Goal: Task Accomplishment & Management: Manage account settings

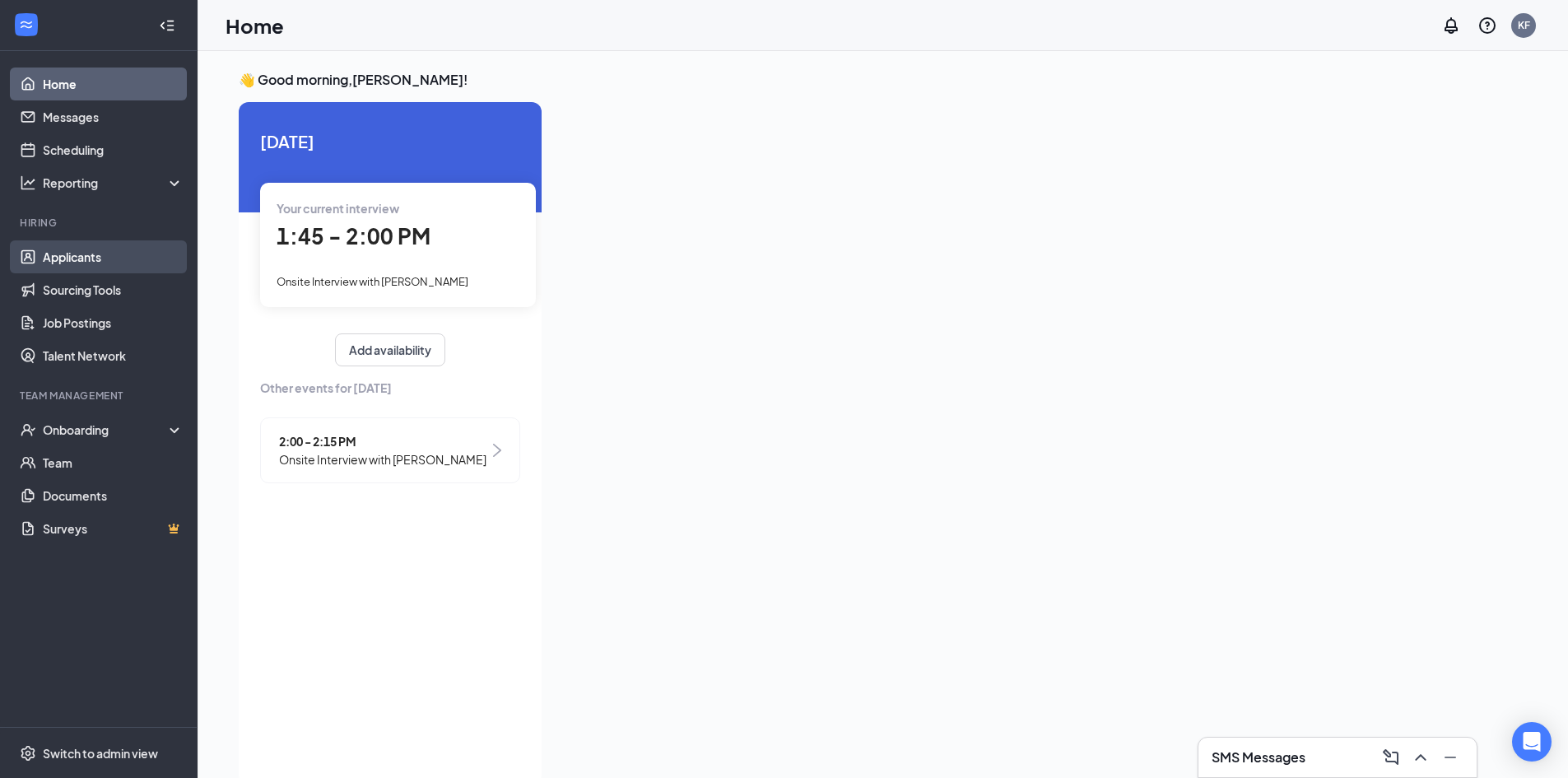
click at [111, 252] on link "Applicants" at bounding box center [113, 256] width 140 height 33
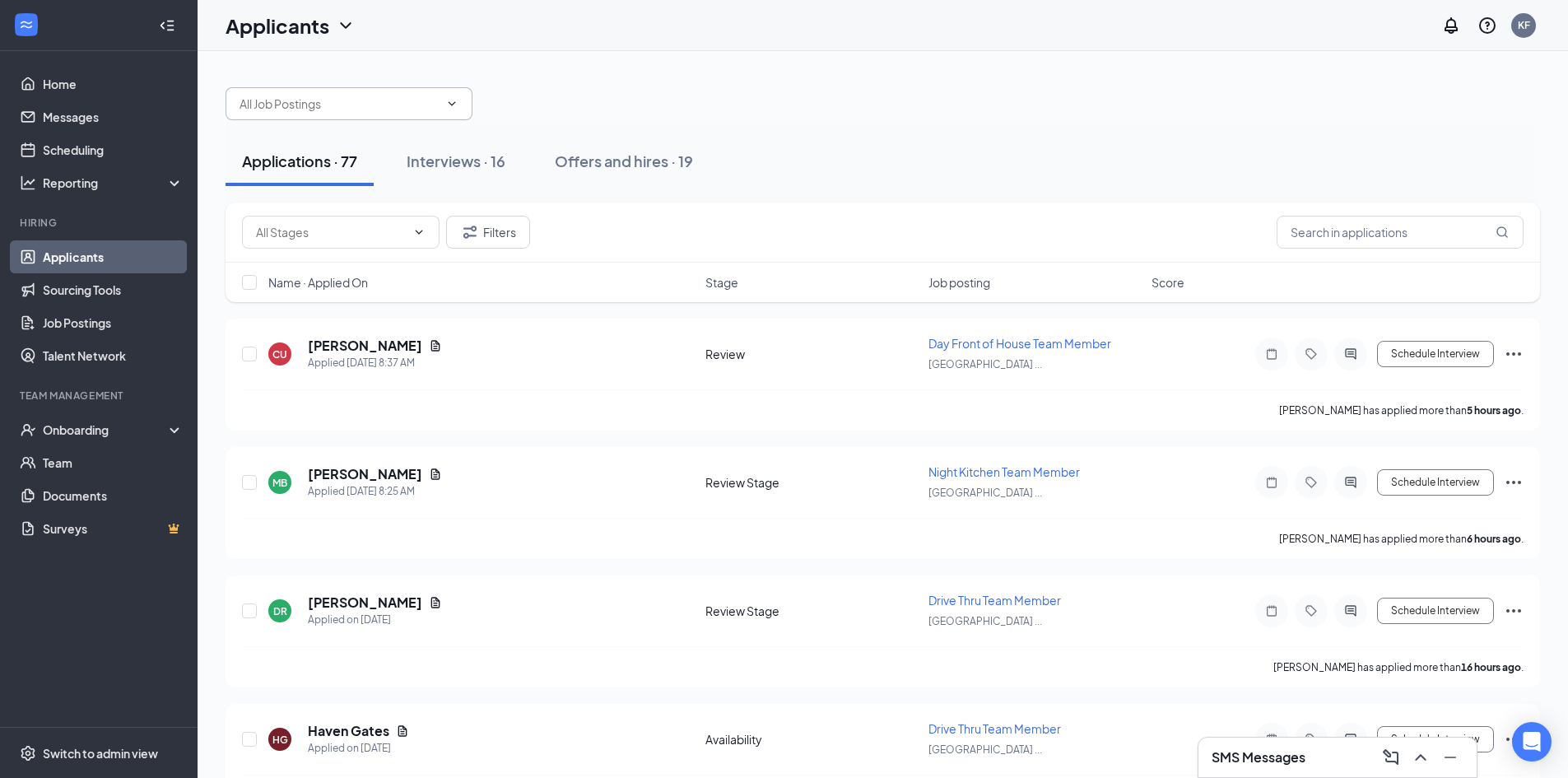
click at [462, 107] on span at bounding box center [349, 103] width 247 height 33
click at [451, 106] on icon "ChevronDown" at bounding box center [452, 103] width 13 height 13
click at [467, 152] on div "Interviews · 16" at bounding box center [455, 160] width 99 height 21
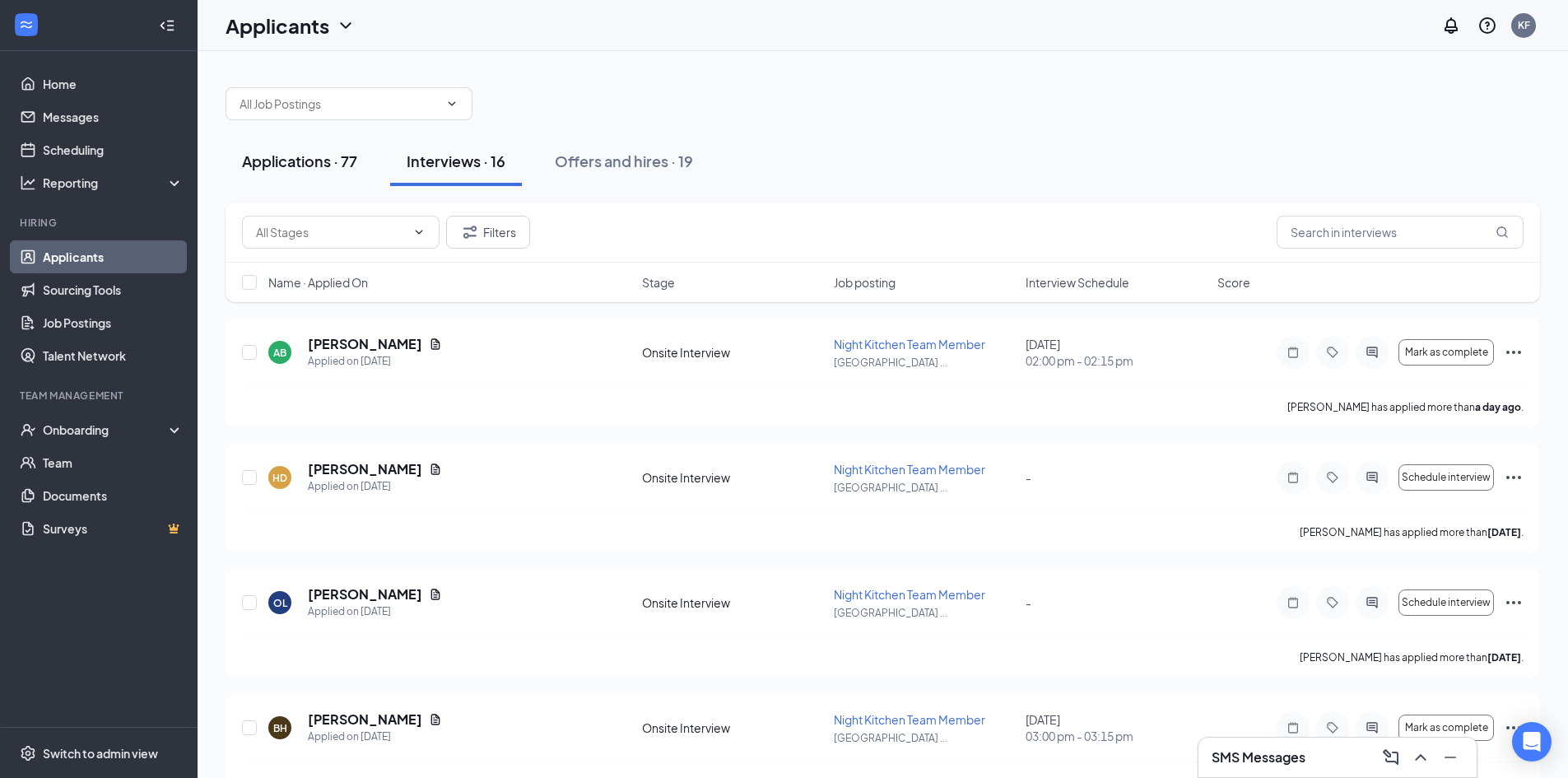
click at [333, 157] on div "Applications · 77" at bounding box center [299, 160] width 116 height 21
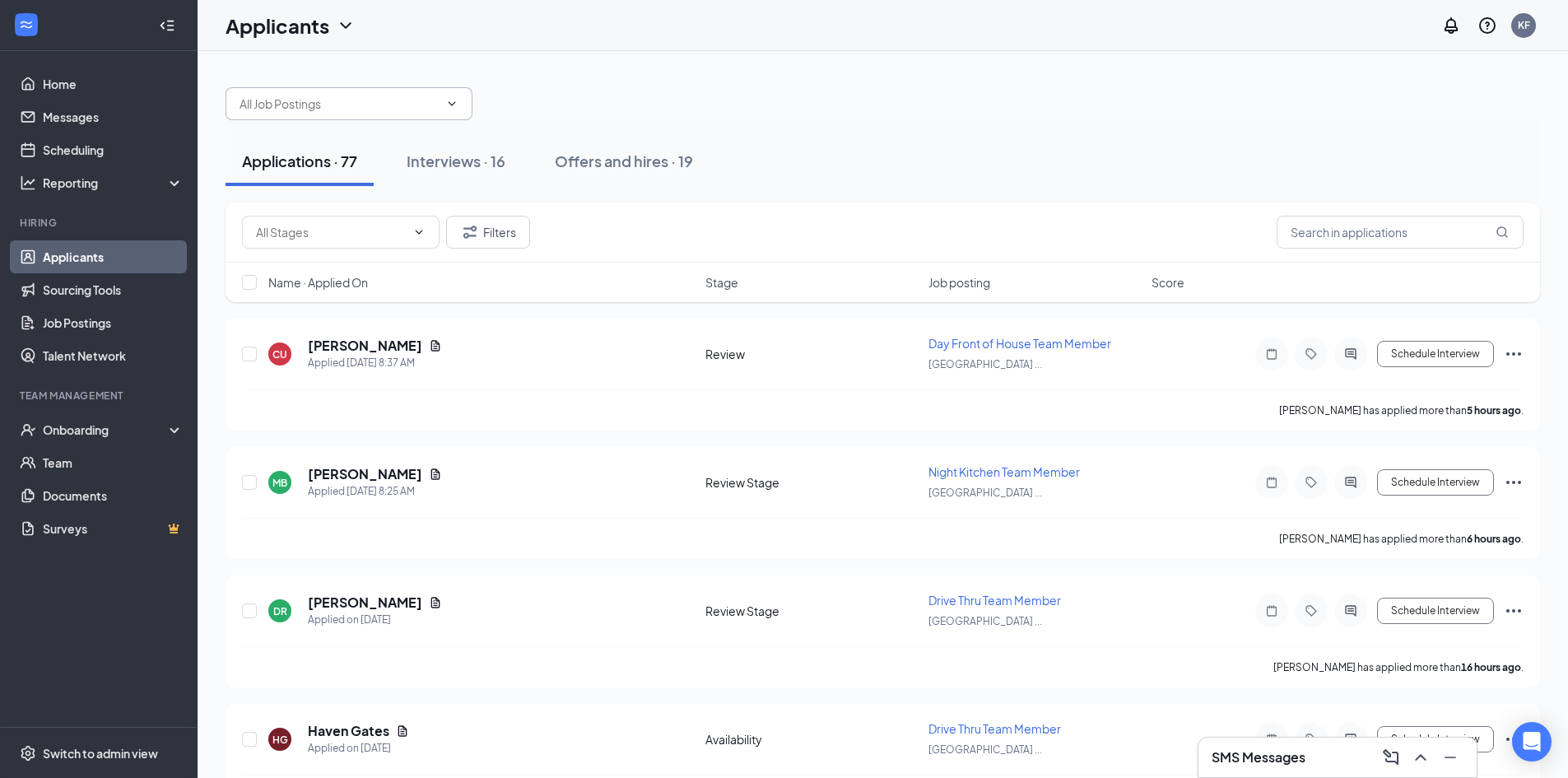
click at [326, 93] on span at bounding box center [349, 103] width 247 height 33
click at [453, 104] on icon "ChevronDown" at bounding box center [452, 103] width 7 height 4
click at [397, 95] on input "[PERSON_NAME]" at bounding box center [339, 104] width 200 height 18
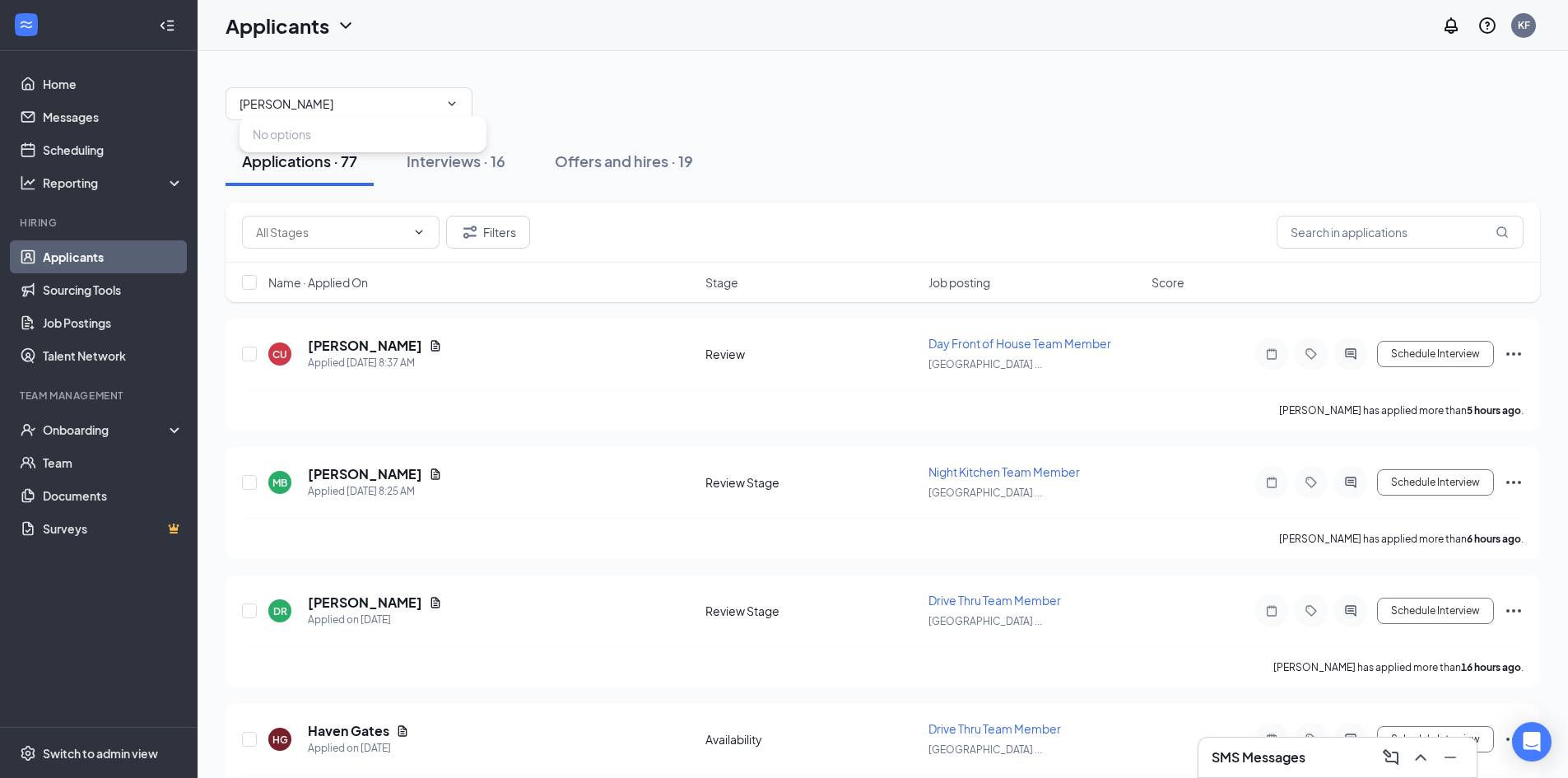
click at [764, 78] on div "[PERSON_NAME] options" at bounding box center [882, 96] width 1314 height 49
click at [458, 163] on div "Interviews · 16" at bounding box center [455, 160] width 99 height 21
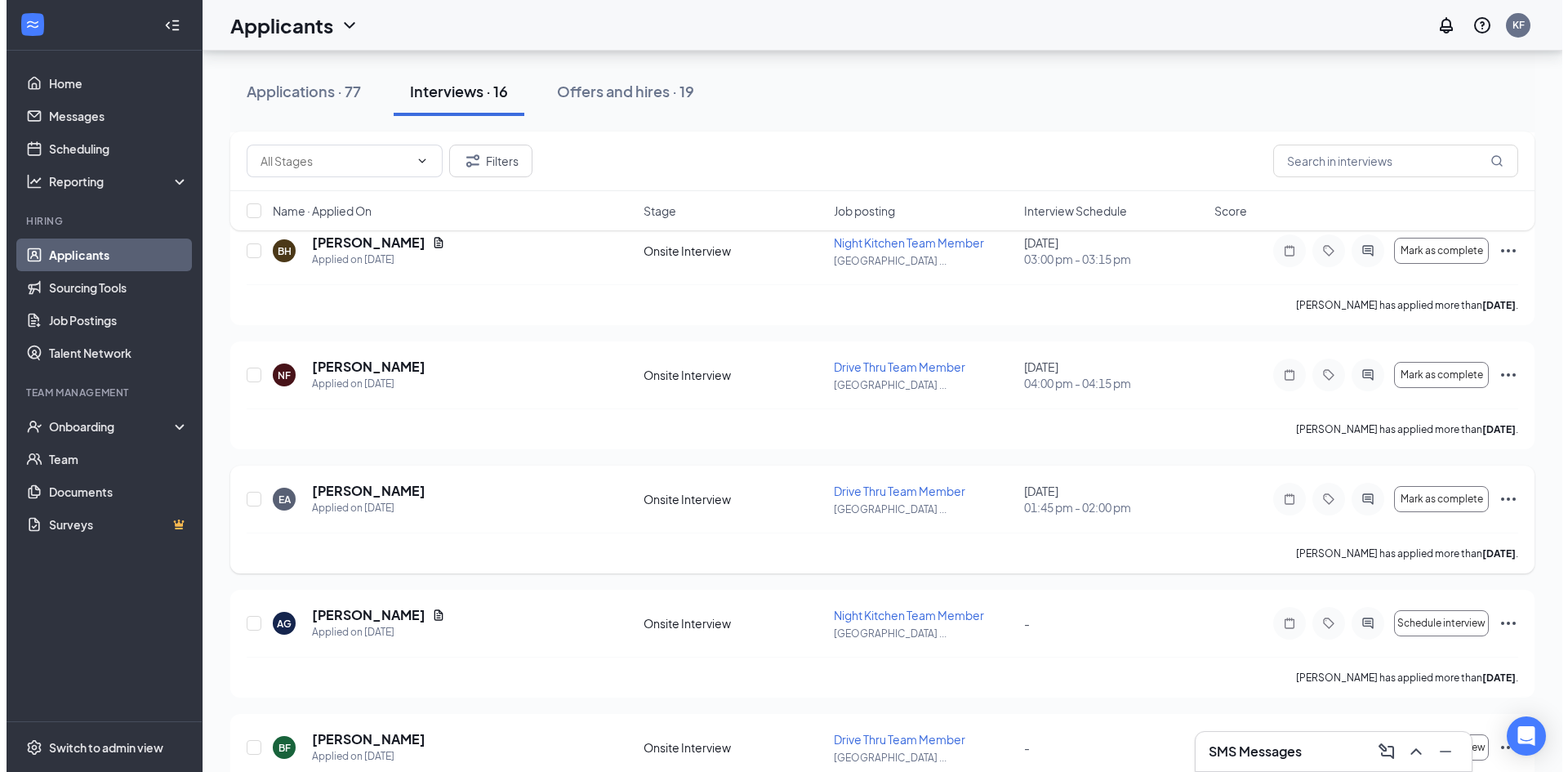
scroll to position [472, 0]
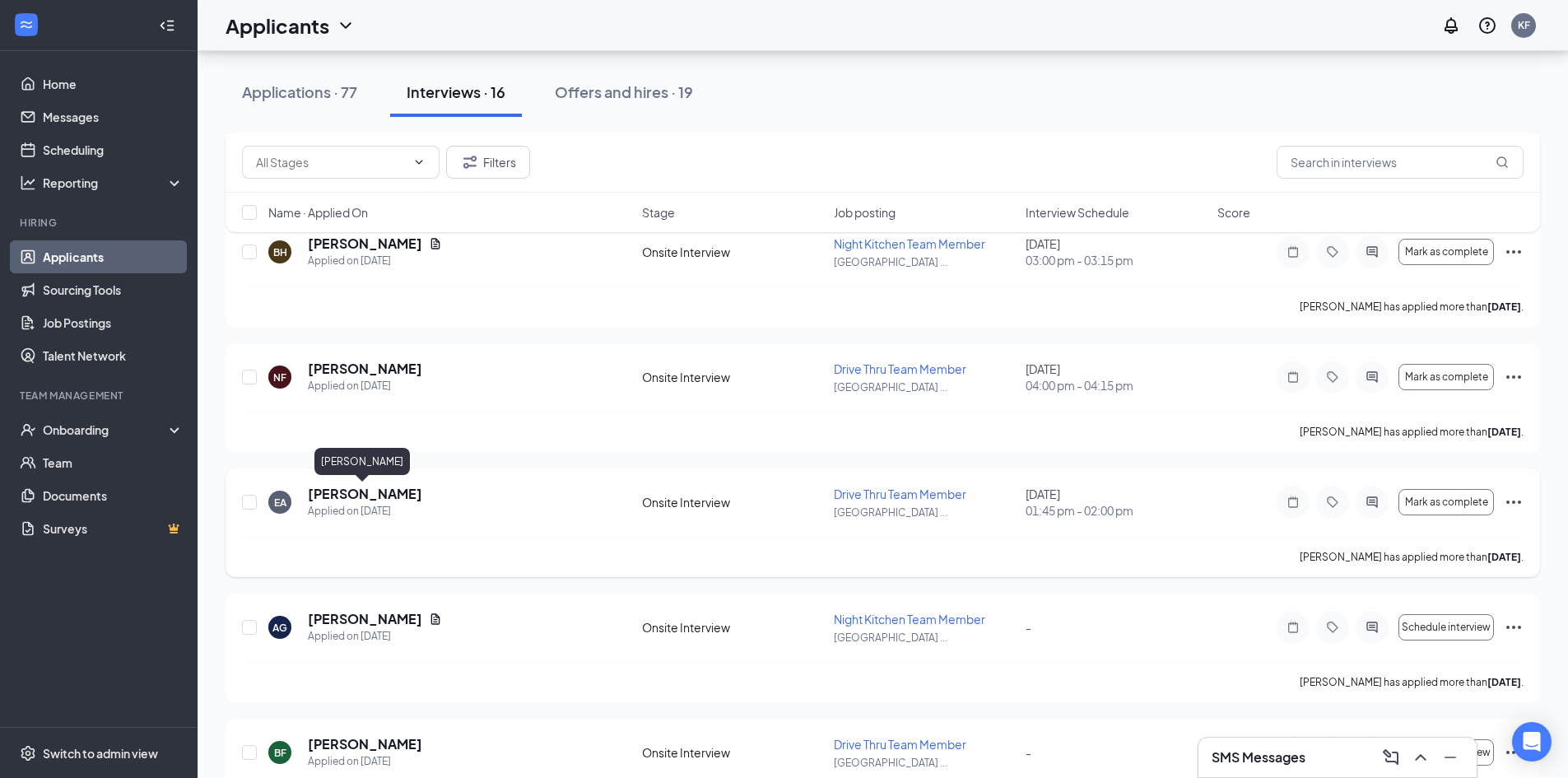
click at [363, 492] on h5 "[PERSON_NAME]" at bounding box center [366, 494] width 115 height 18
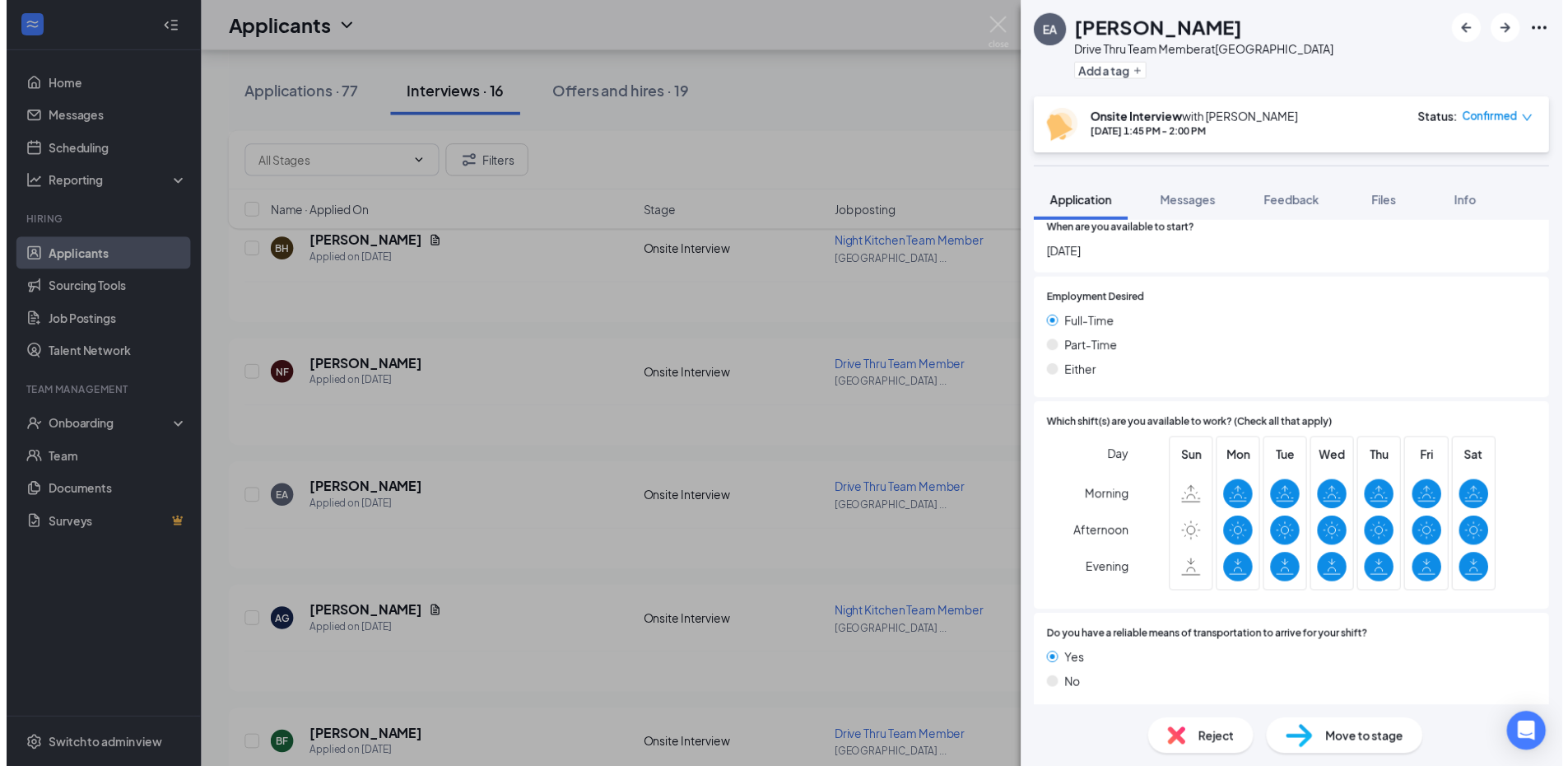
scroll to position [1560, 0]
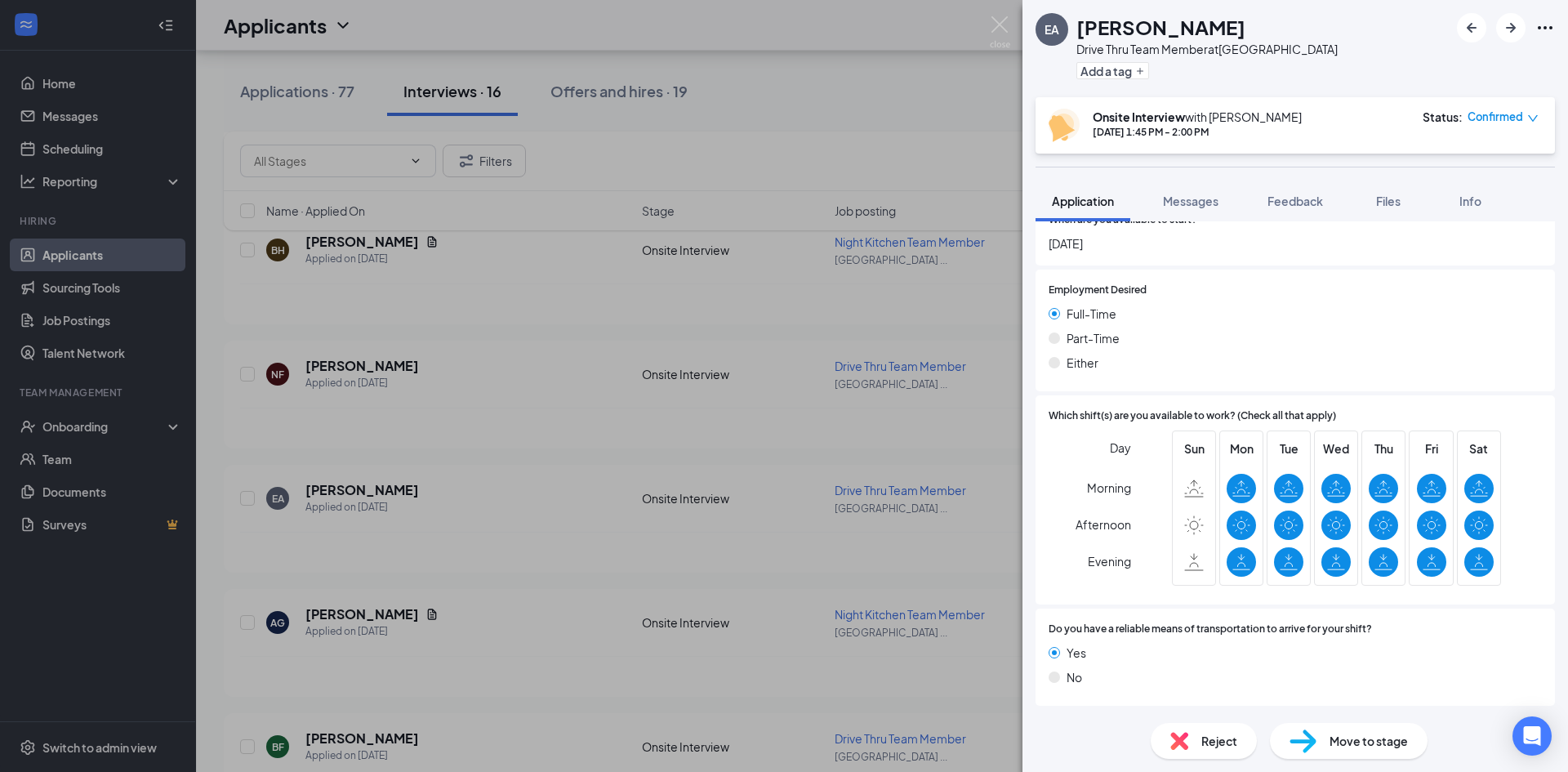
click at [457, 477] on div "EA [PERSON_NAME] Drive Thru Team Member at [GEOGRAPHIC_DATA] Add a tag Onsite I…" at bounding box center [784, 386] width 1568 height 772
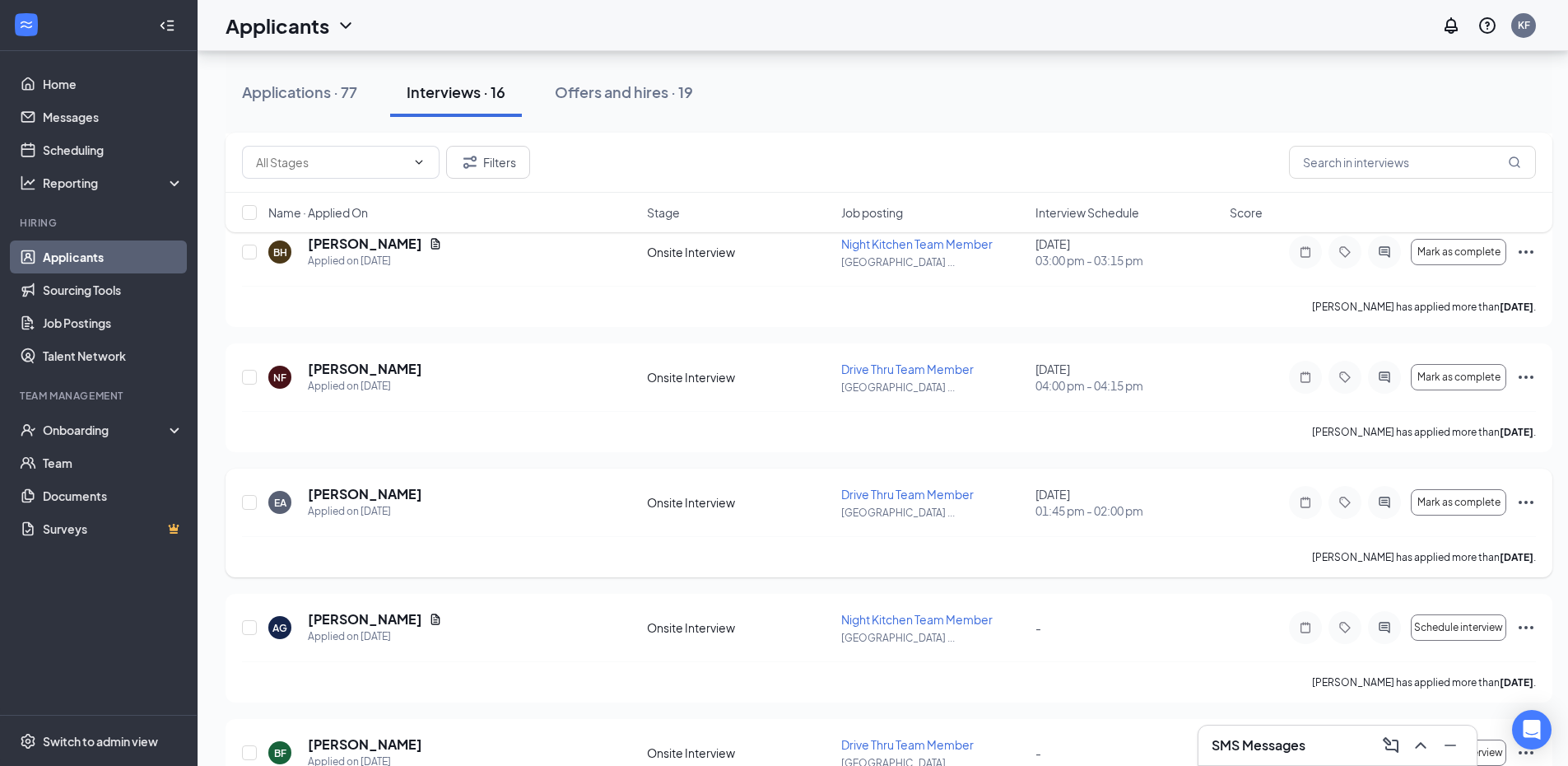
click at [1532, 496] on icon "Ellipses" at bounding box center [1526, 502] width 20 height 20
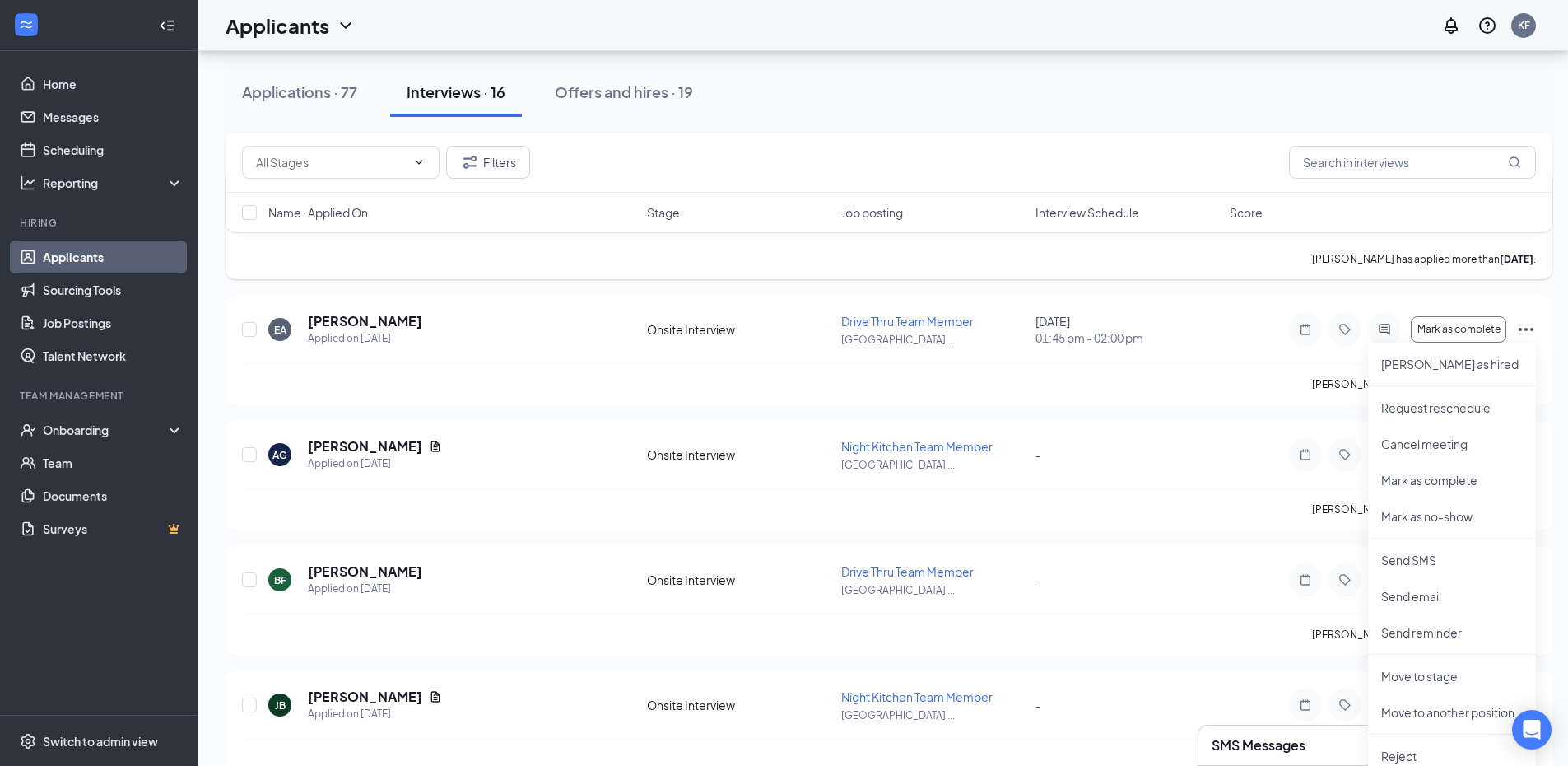
scroll to position [558, 0]
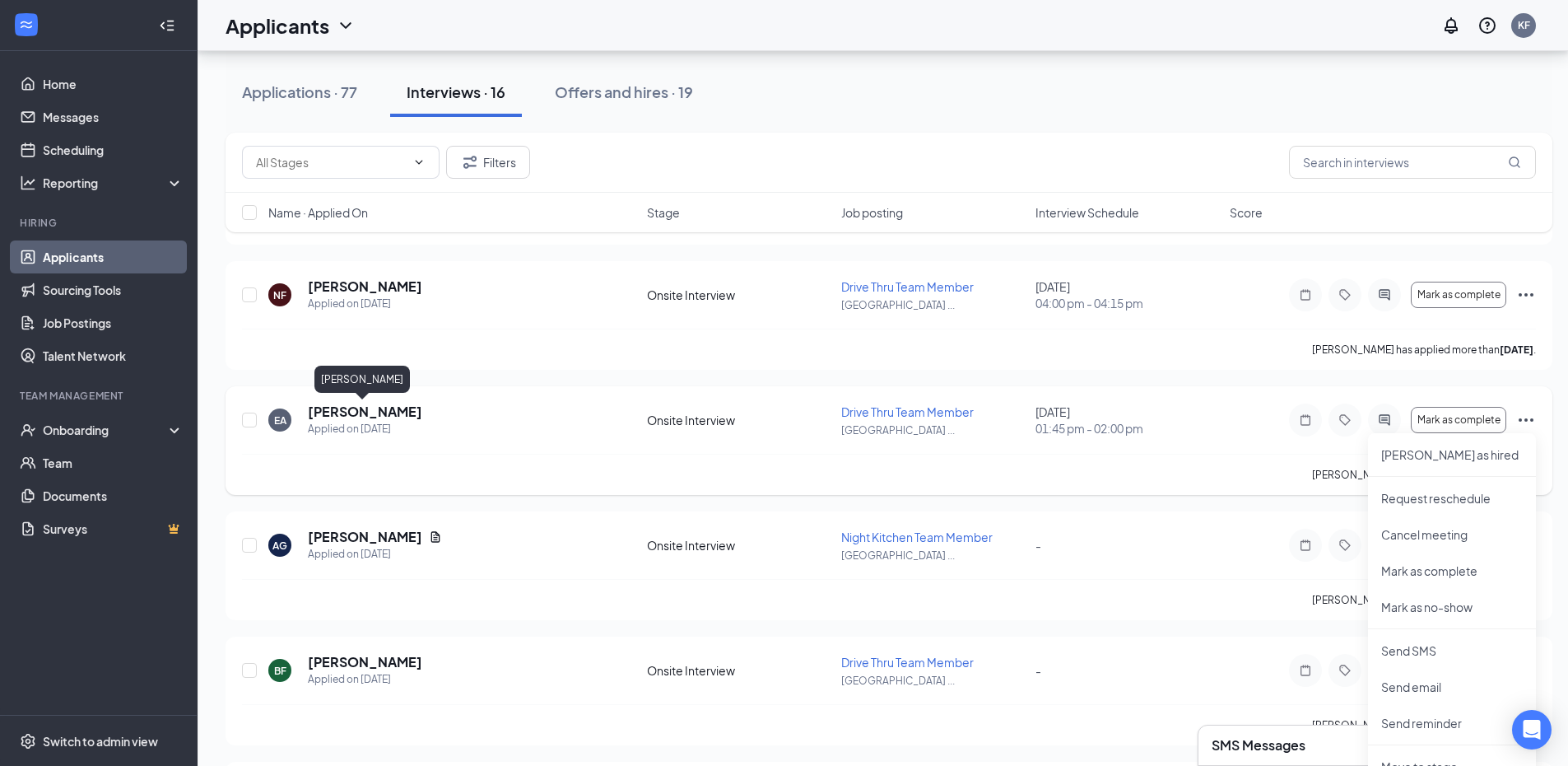
click at [387, 407] on h5 "[PERSON_NAME]" at bounding box center [366, 411] width 115 height 18
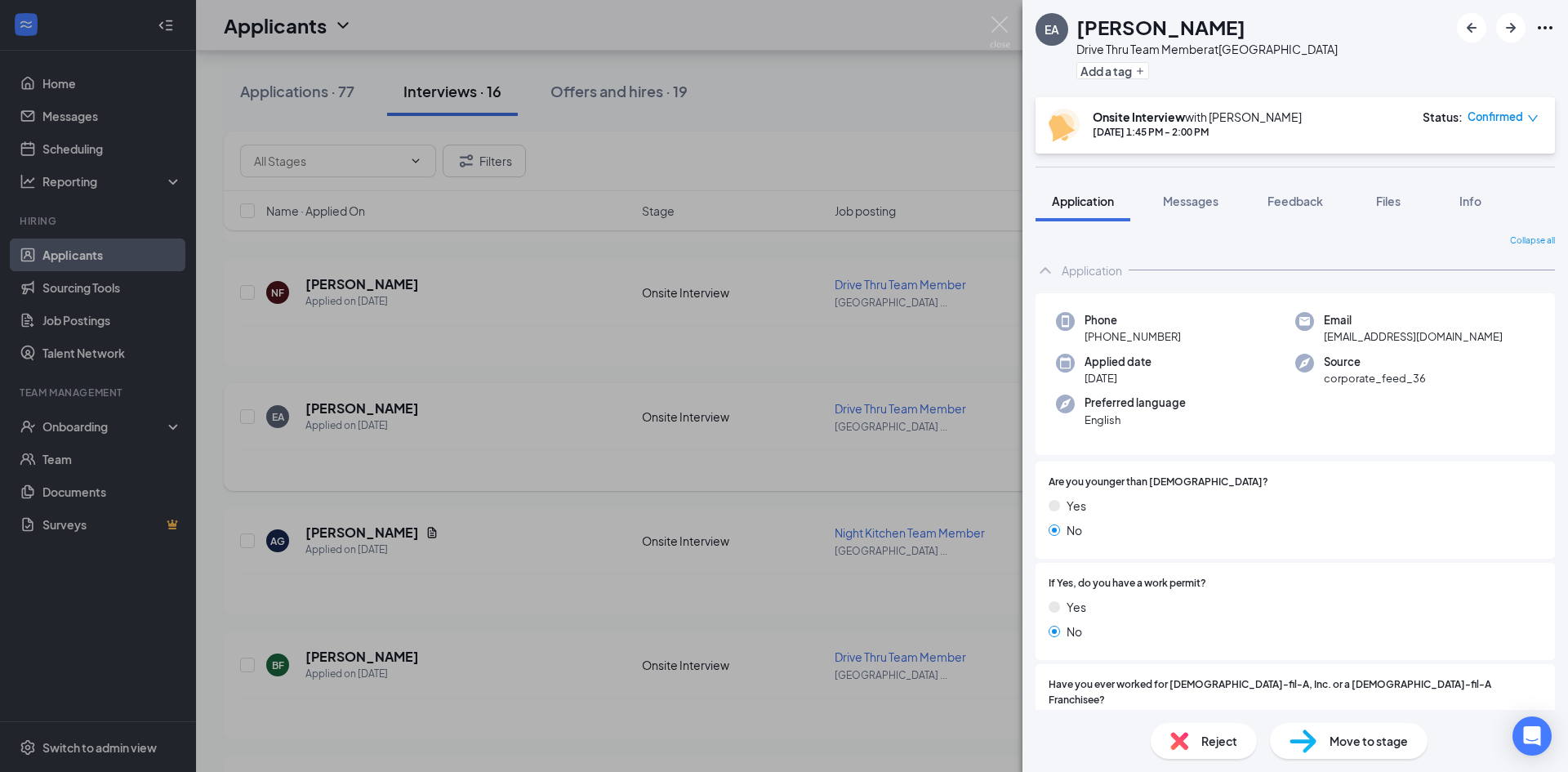
click at [427, 422] on div "EA [PERSON_NAME] Drive Thru Team Member at [GEOGRAPHIC_DATA] Add a tag Onsite I…" at bounding box center [784, 386] width 1568 height 772
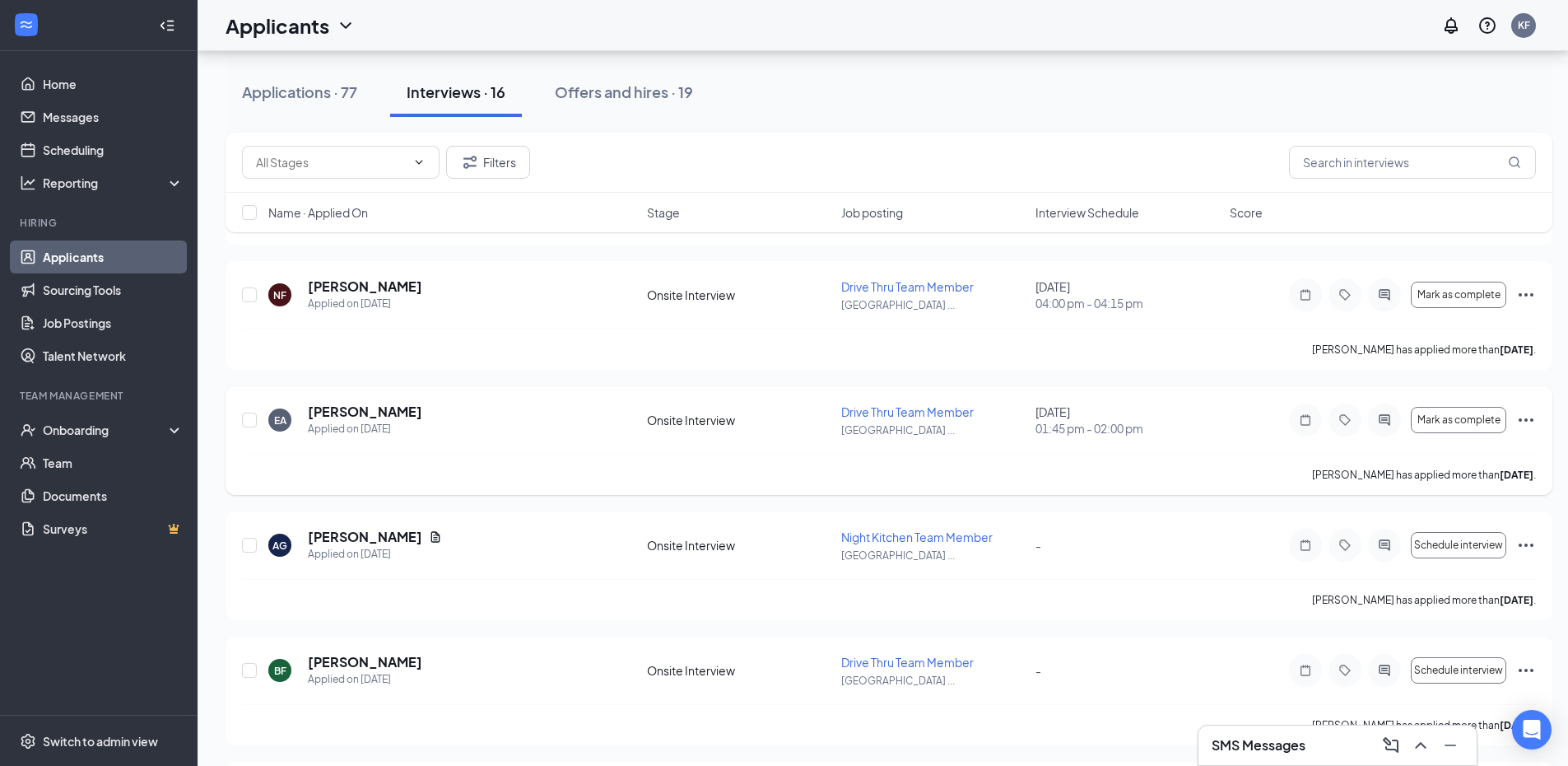
click at [1529, 417] on icon "Ellipses" at bounding box center [1526, 420] width 20 height 20
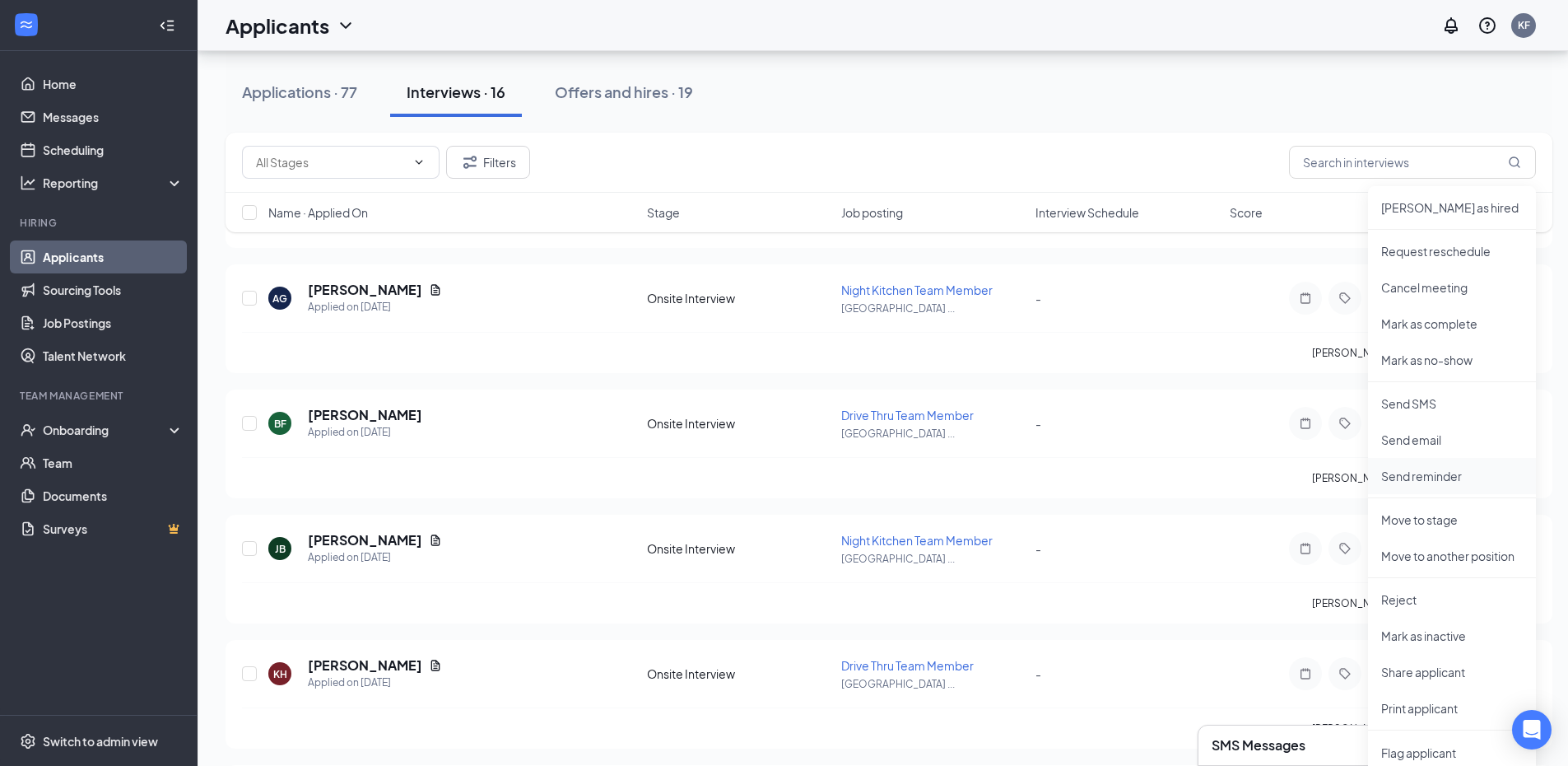
scroll to position [888, 0]
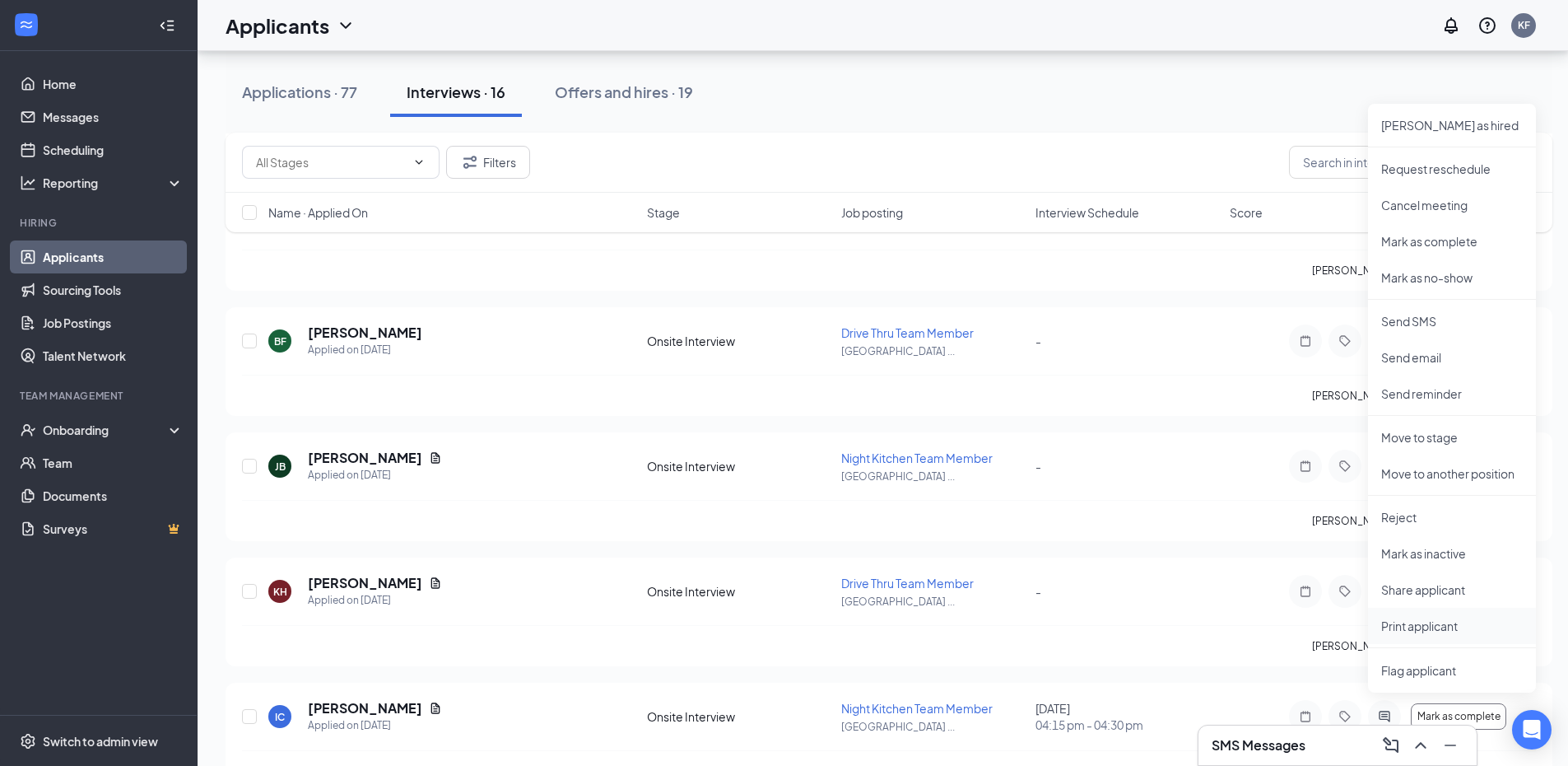
click at [1432, 627] on p "Print applicant" at bounding box center [1451, 626] width 141 height 17
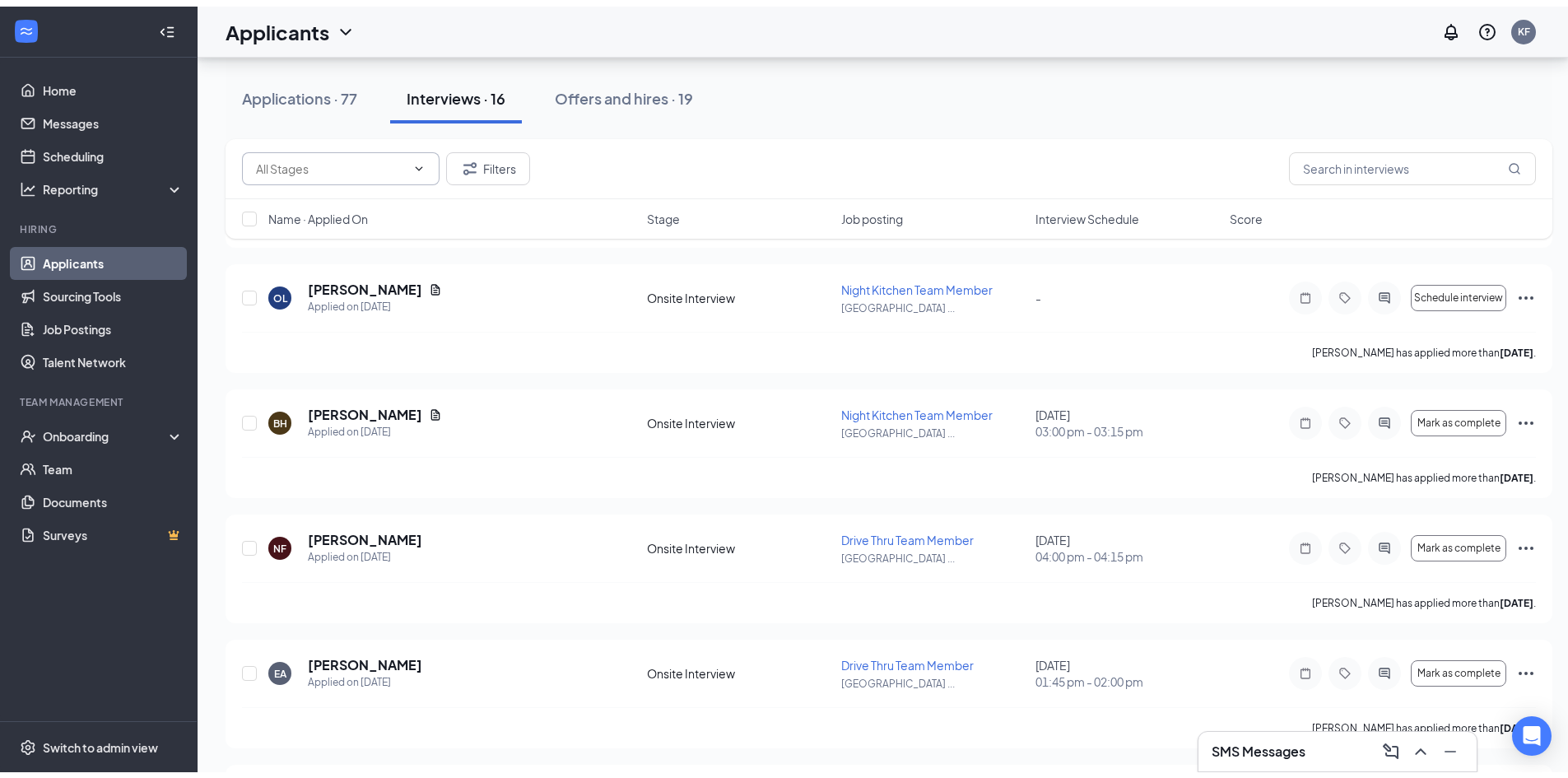
scroll to position [0, 0]
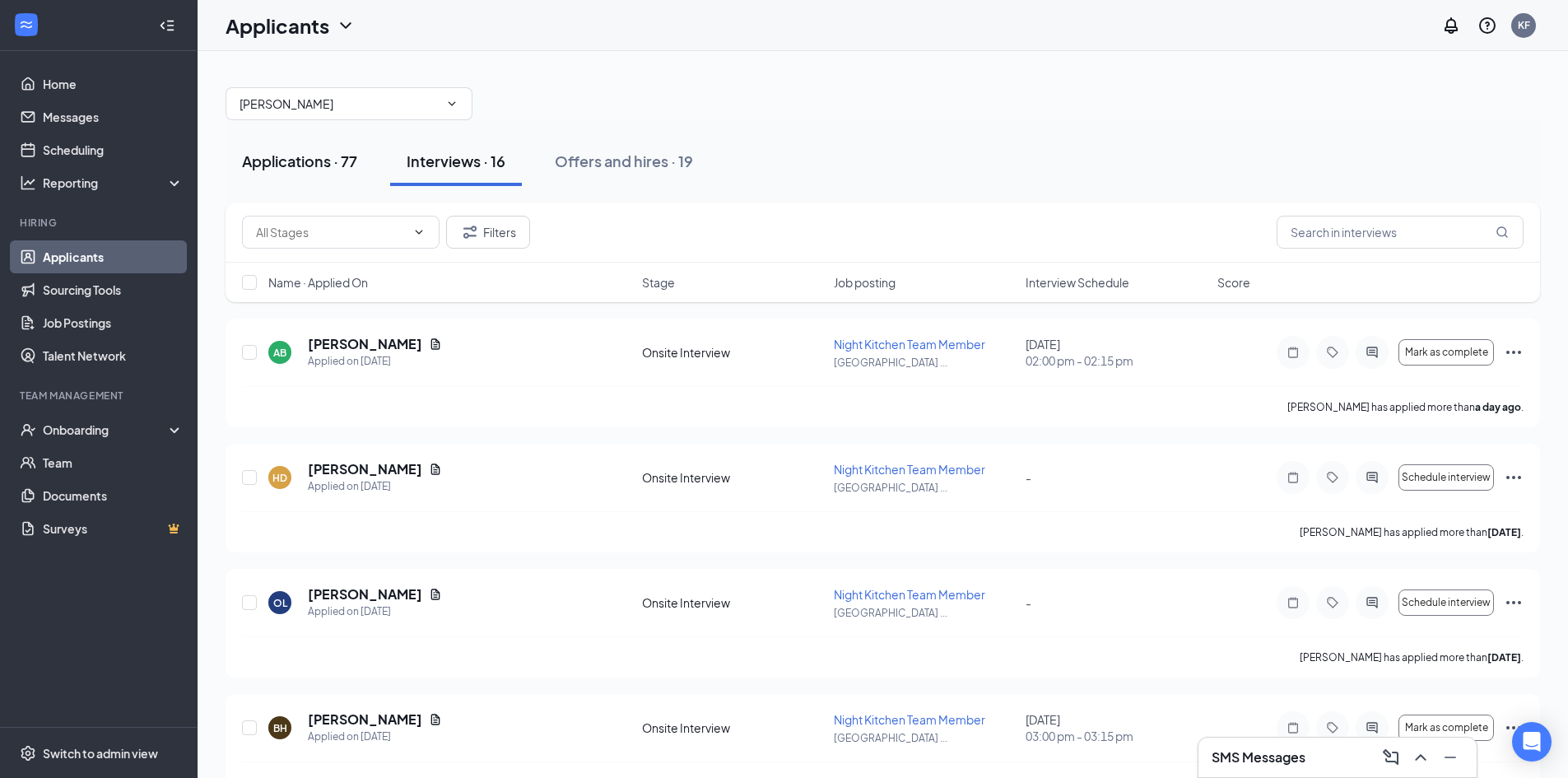
click at [298, 164] on div "Applications · 77" at bounding box center [299, 160] width 116 height 21
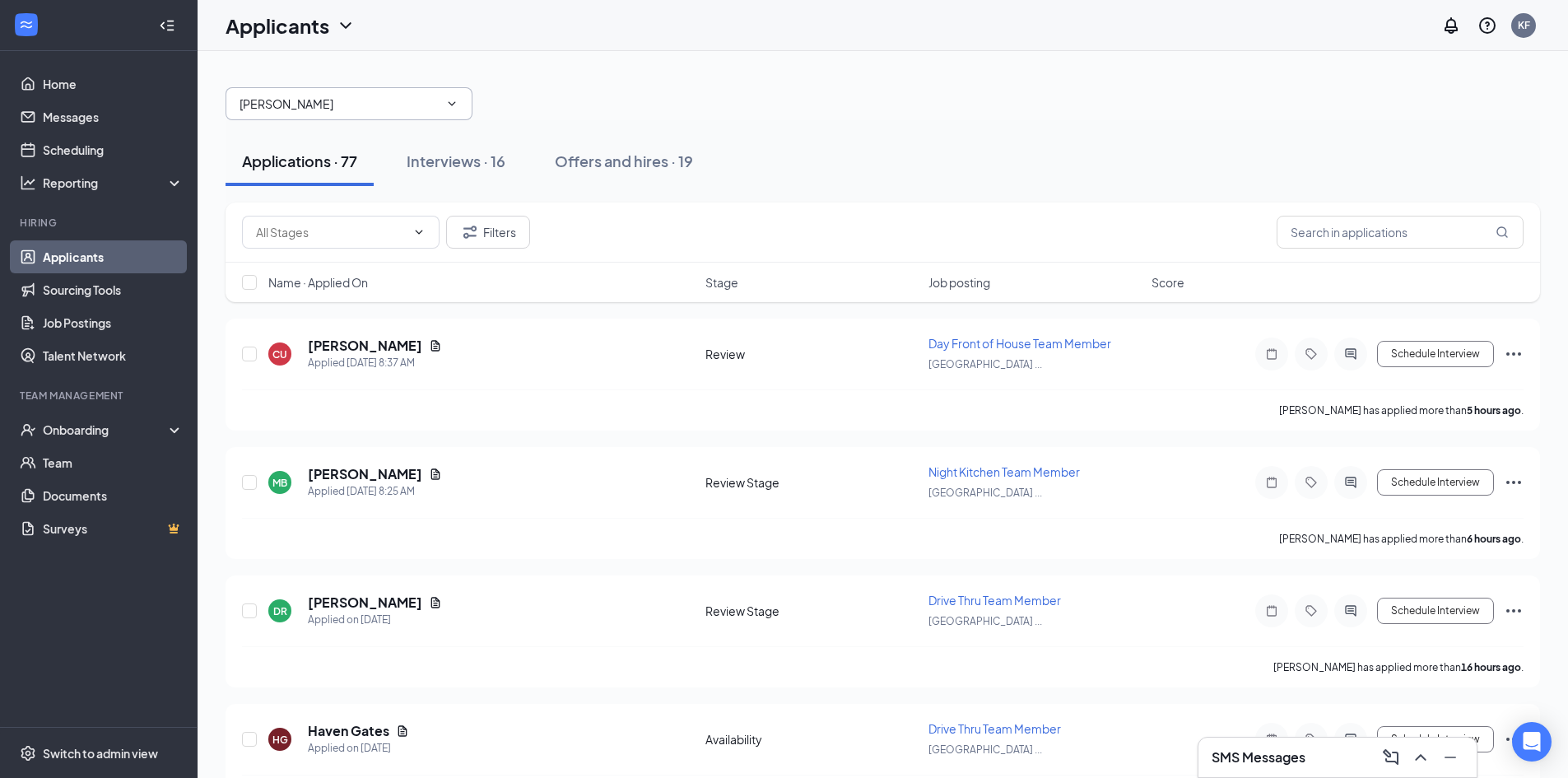
click at [305, 111] on input "[PERSON_NAME]" at bounding box center [339, 104] width 200 height 18
click at [665, 124] on div "Applications · 77 Interviews · 16 Offers and hires · 19" at bounding box center [882, 161] width 1314 height 82
click at [341, 106] on input "[PERSON_NAME]" at bounding box center [339, 104] width 200 height 18
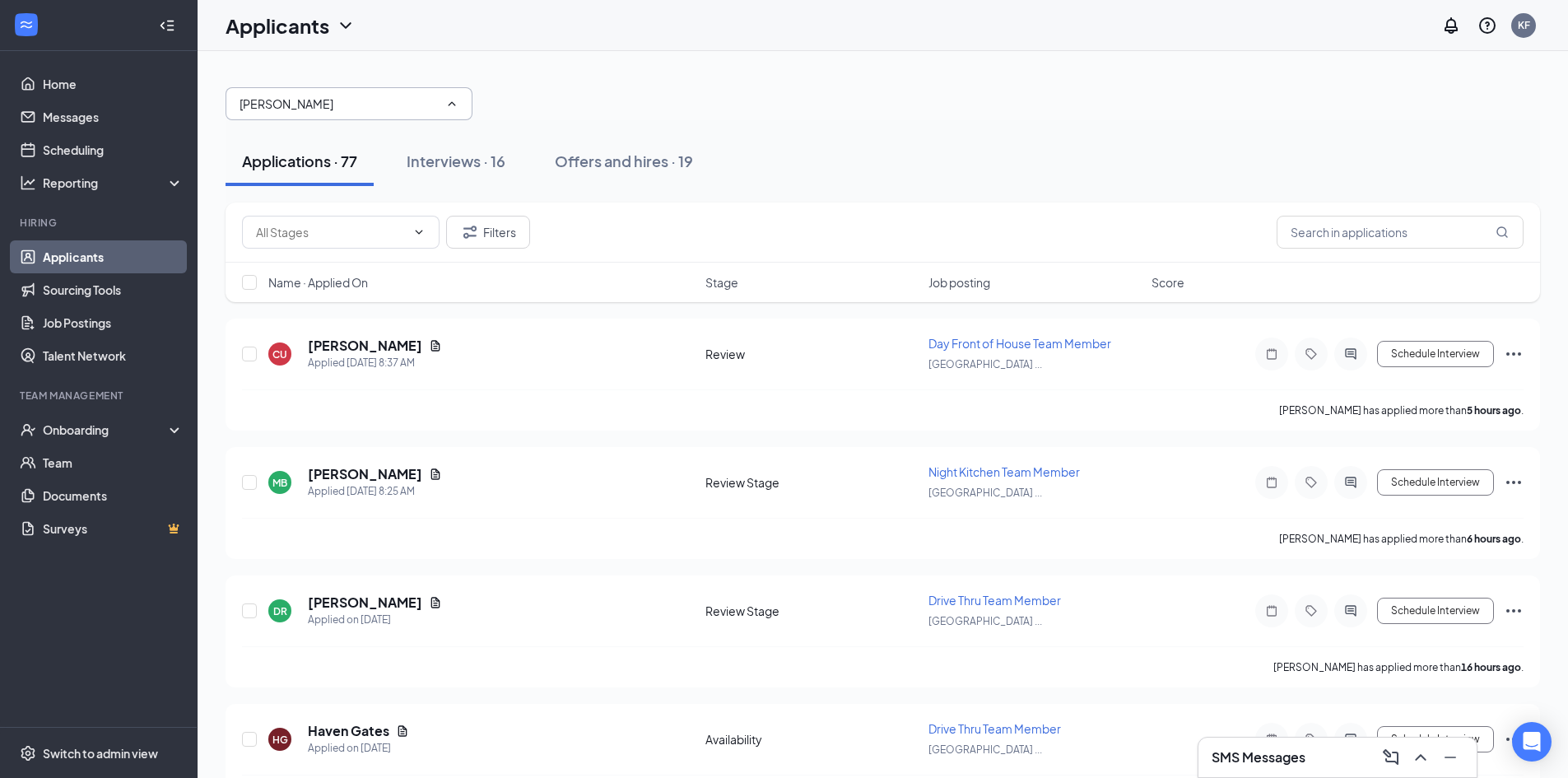
click at [341, 106] on input "[PERSON_NAME]" at bounding box center [339, 104] width 200 height 18
click at [485, 166] on div "Interviews · 16" at bounding box center [455, 160] width 99 height 21
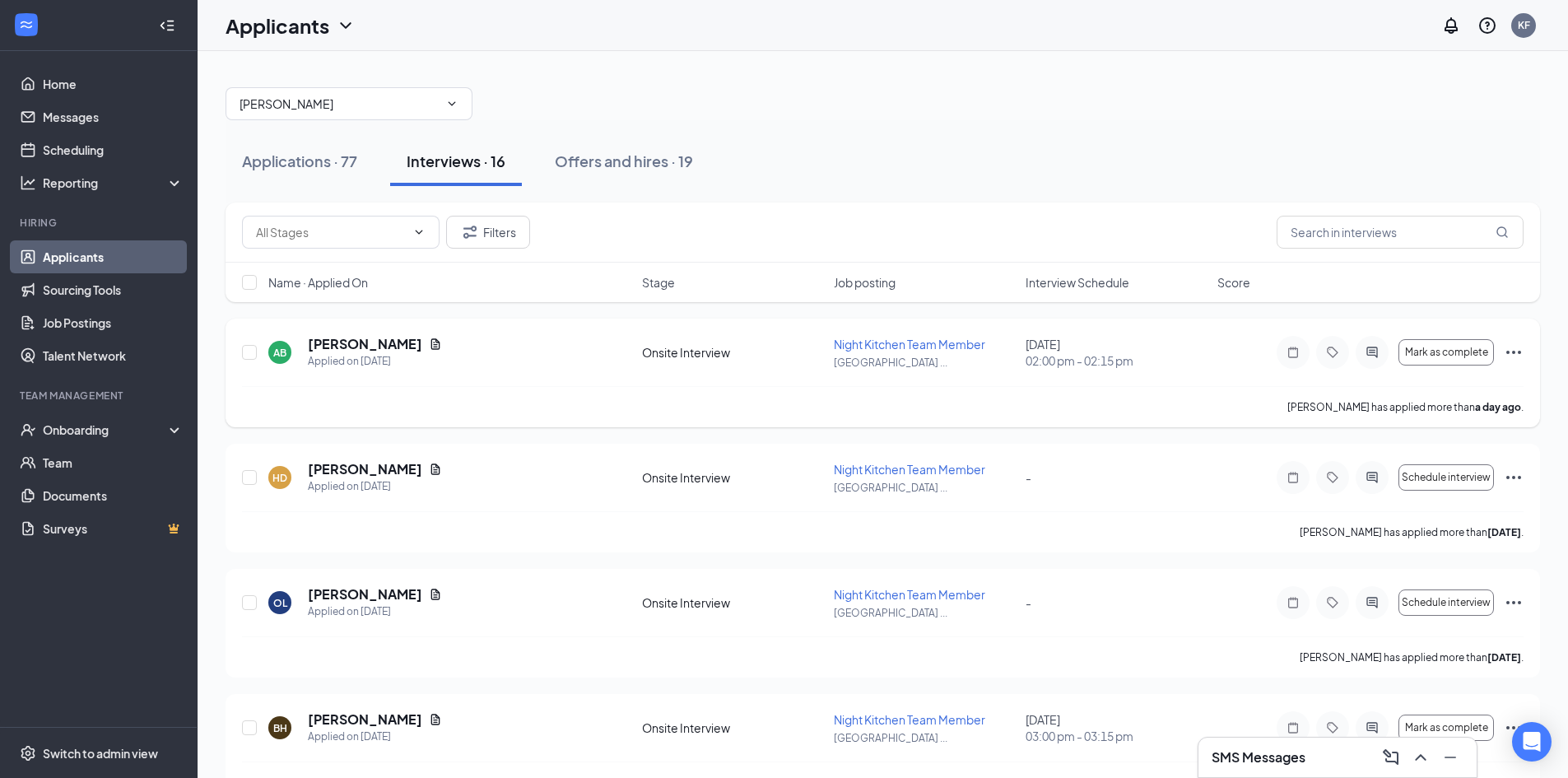
click at [1510, 348] on icon "Ellipses" at bounding box center [1514, 353] width 20 height 20
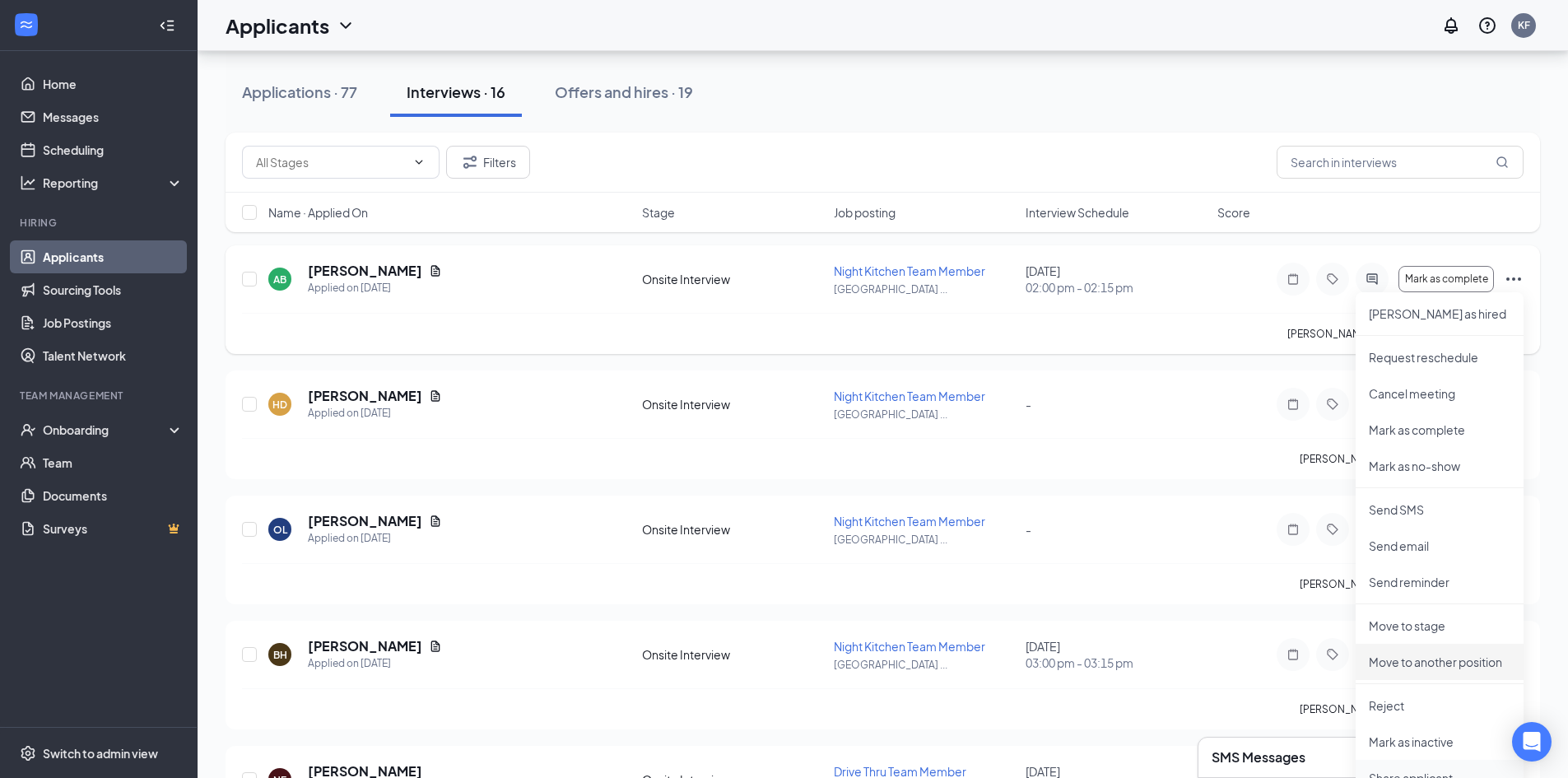
scroll to position [247, 0]
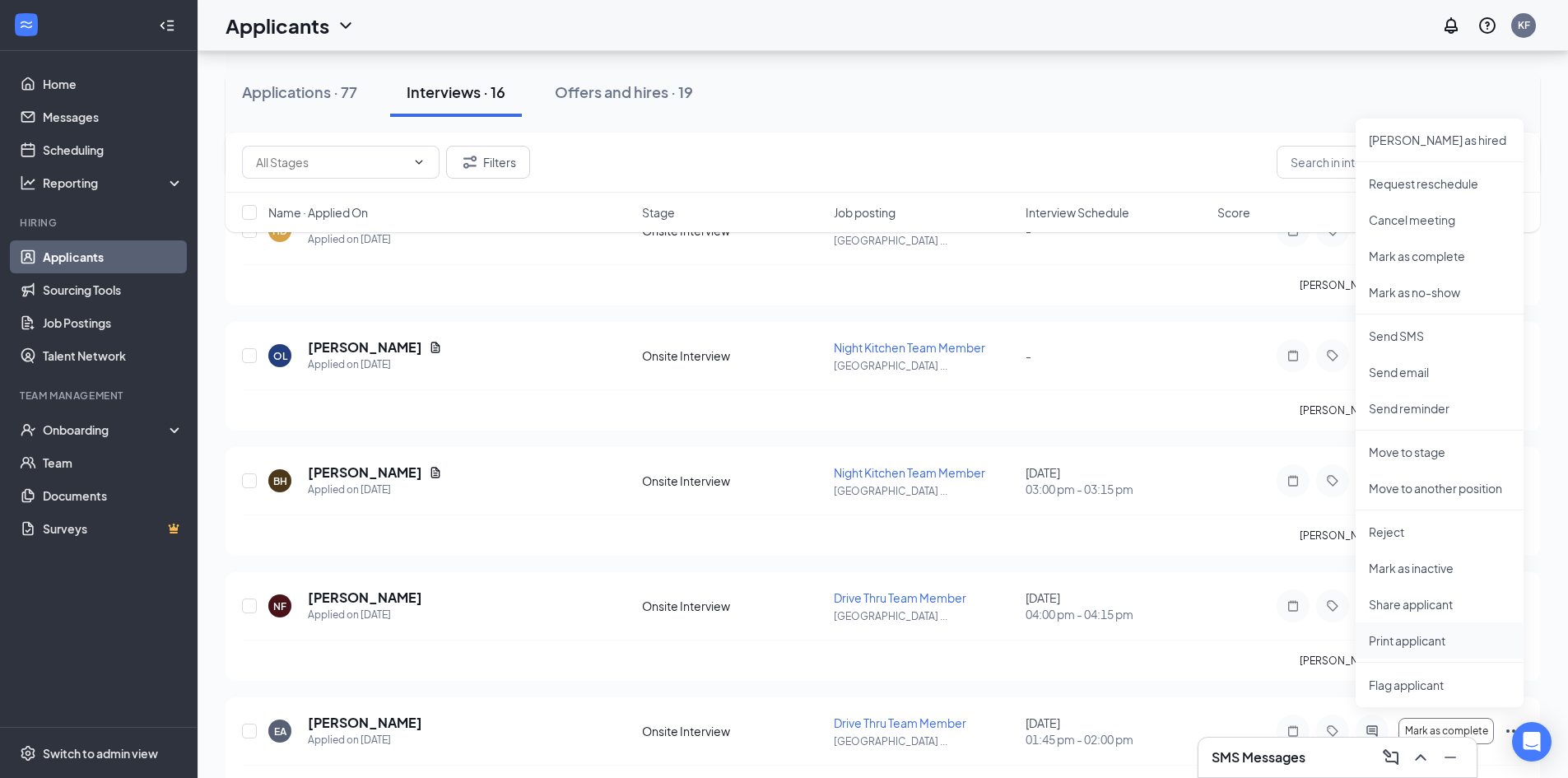
click at [1419, 636] on p "Print applicant" at bounding box center [1439, 641] width 141 height 17
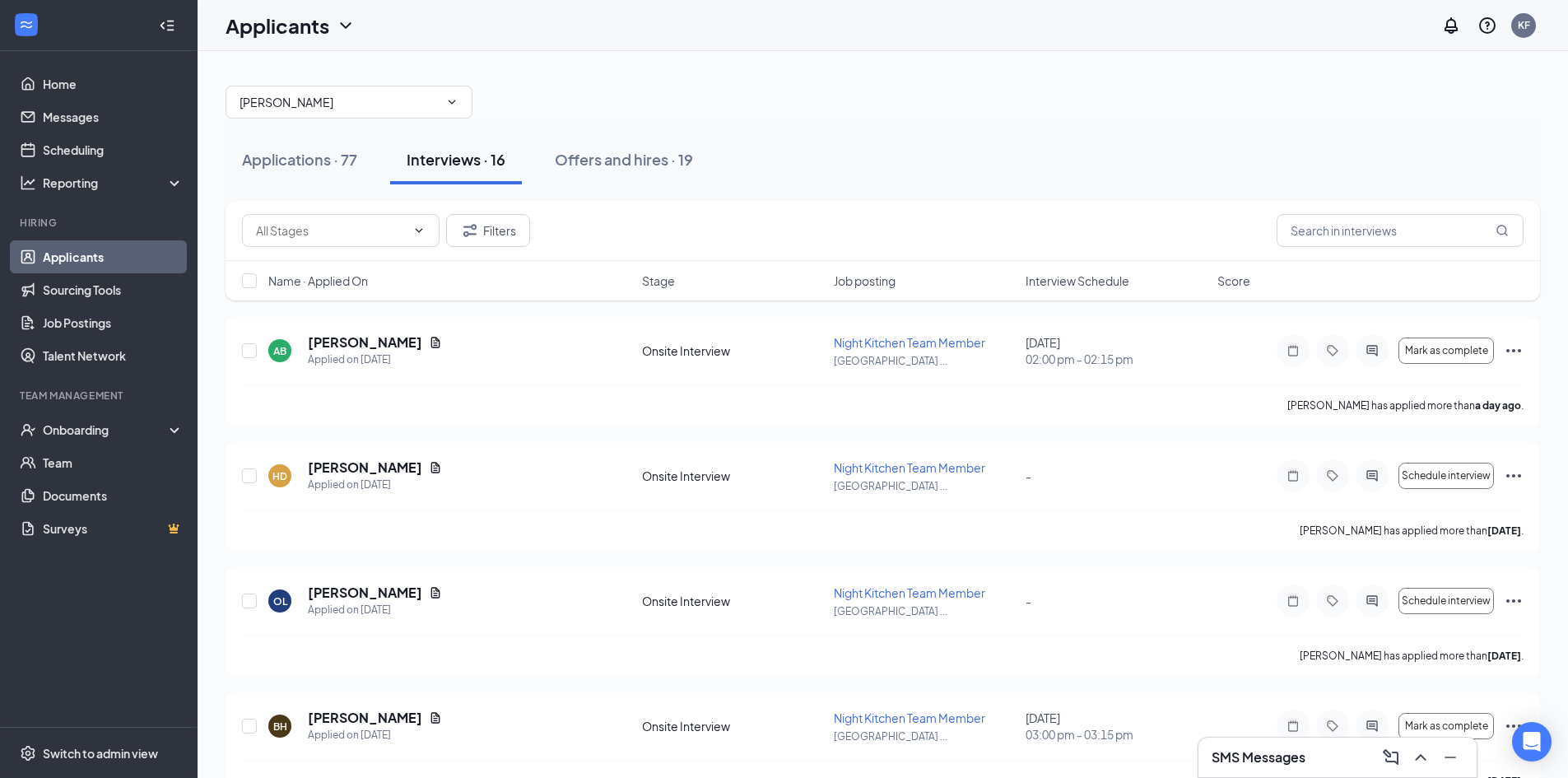
scroll to position [0, 0]
click at [311, 97] on input "[PERSON_NAME]" at bounding box center [339, 104] width 200 height 18
type input "[PERSON_NAME]"
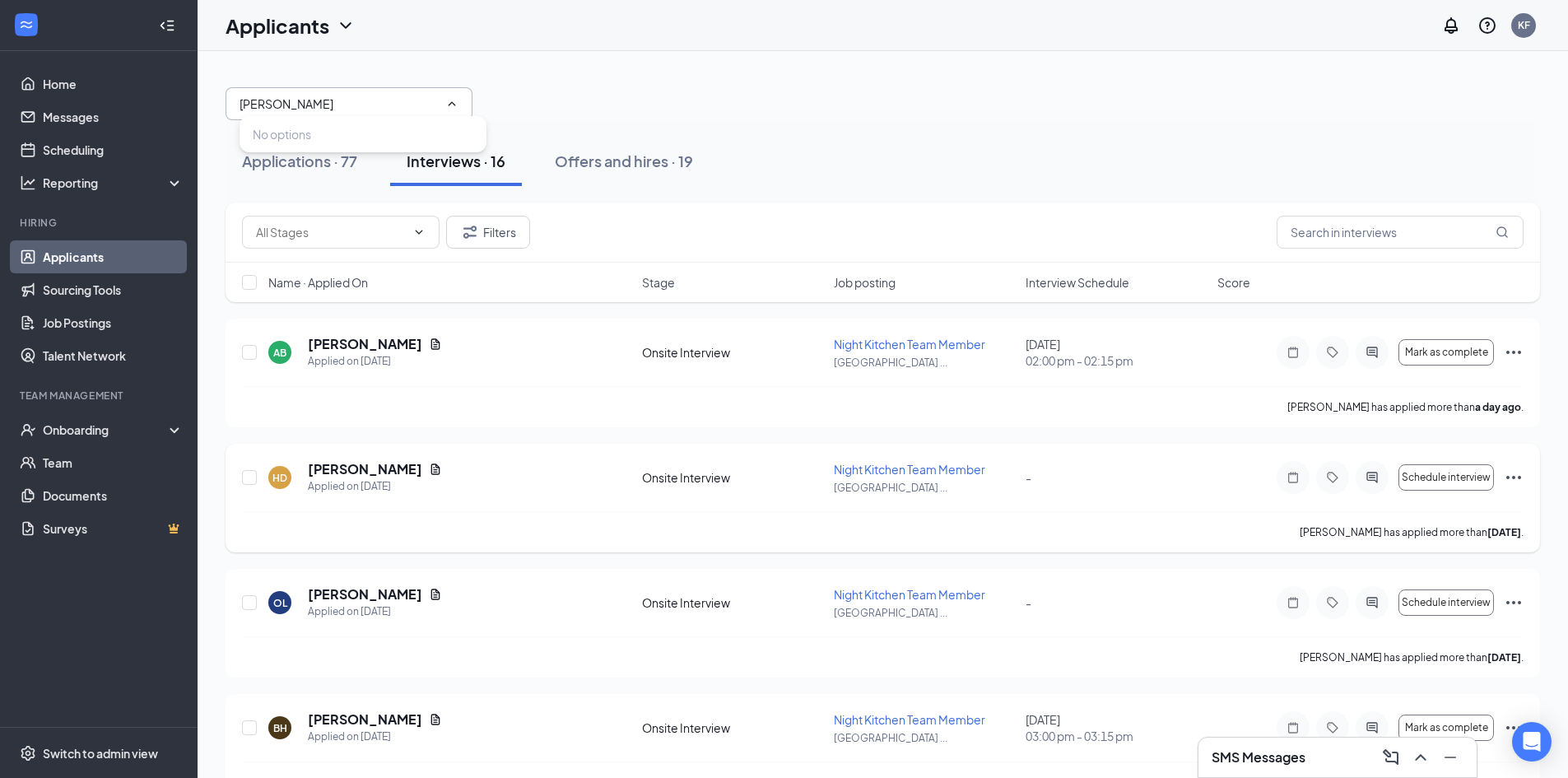
click at [576, 540] on div "[PERSON_NAME] has applied more than [DATE] ." at bounding box center [882, 532] width 1281 height 42
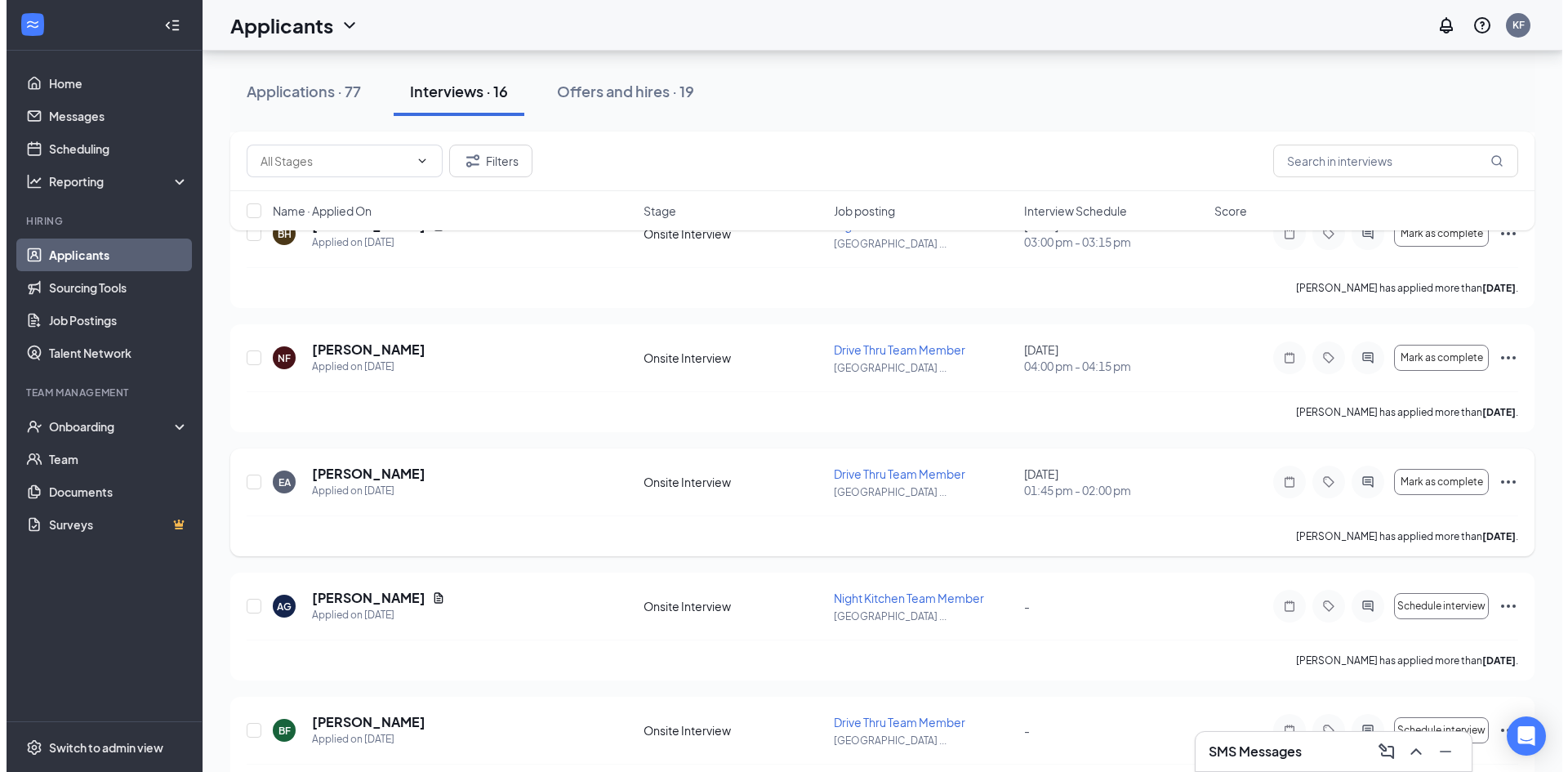
scroll to position [490, 0]
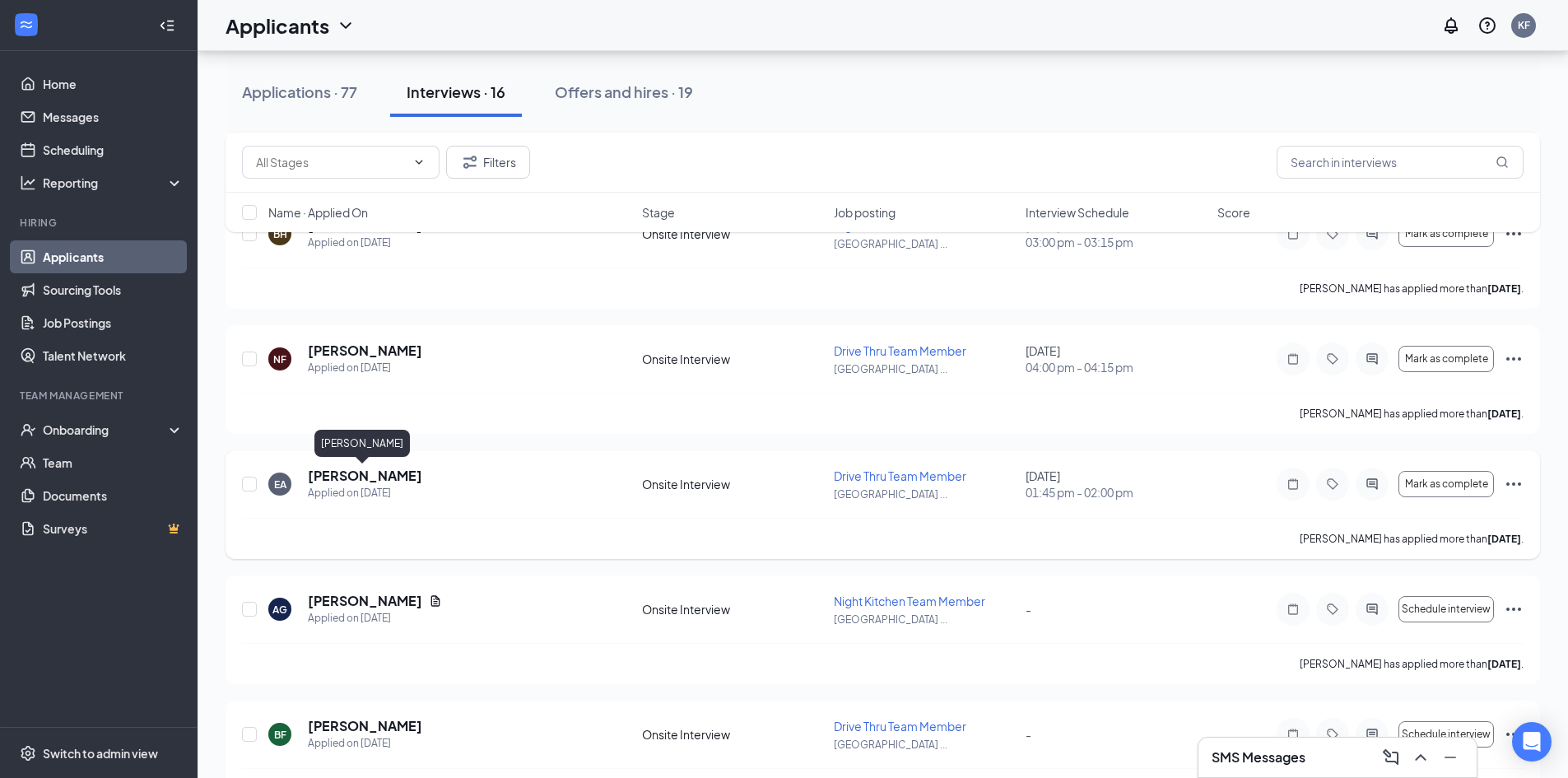
click at [327, 476] on h5 "[PERSON_NAME]" at bounding box center [366, 475] width 115 height 18
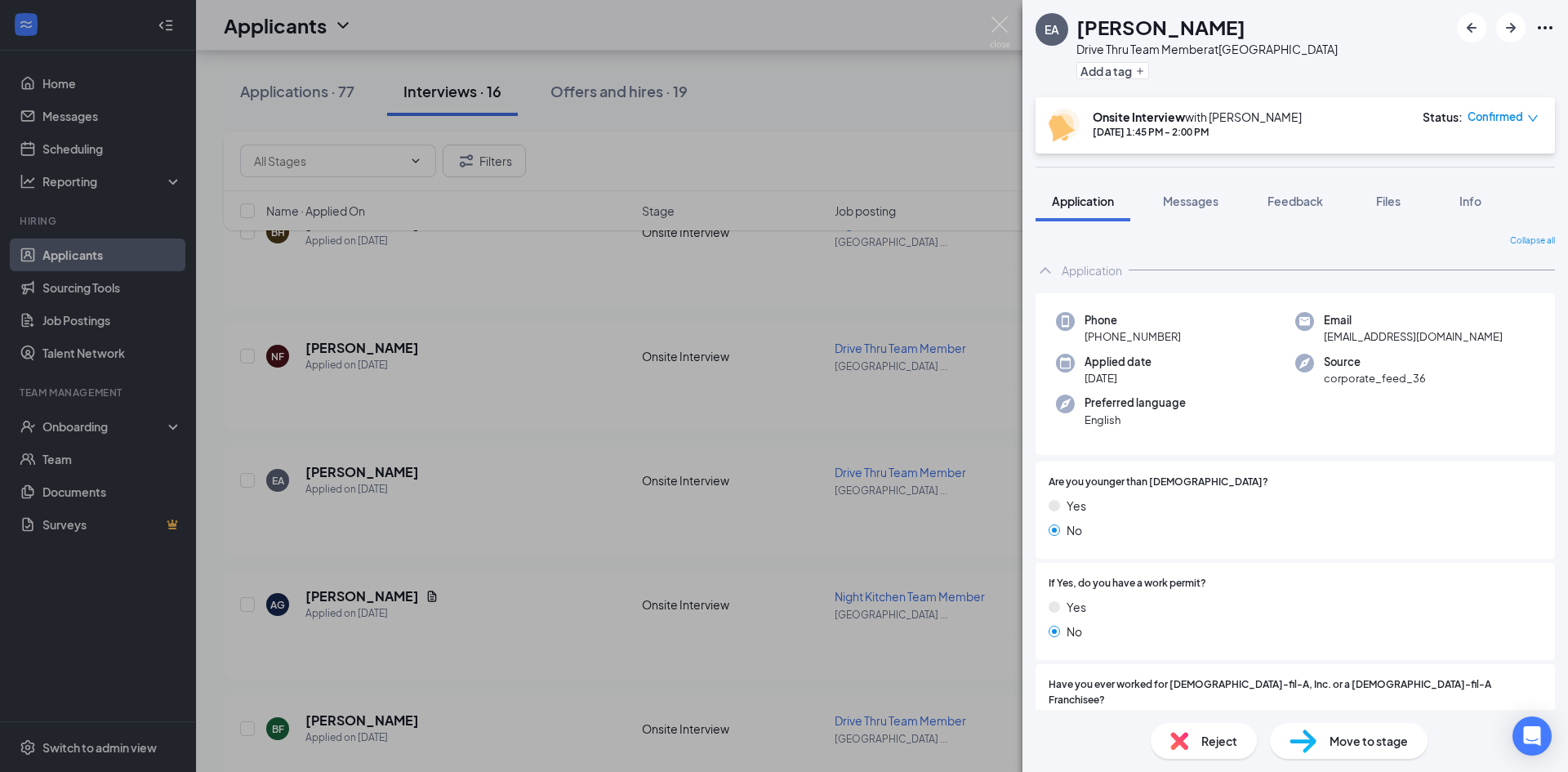
click at [457, 512] on div "EA [PERSON_NAME] Drive Thru Team Member at [GEOGRAPHIC_DATA] Add a tag Onsite I…" at bounding box center [784, 386] width 1568 height 772
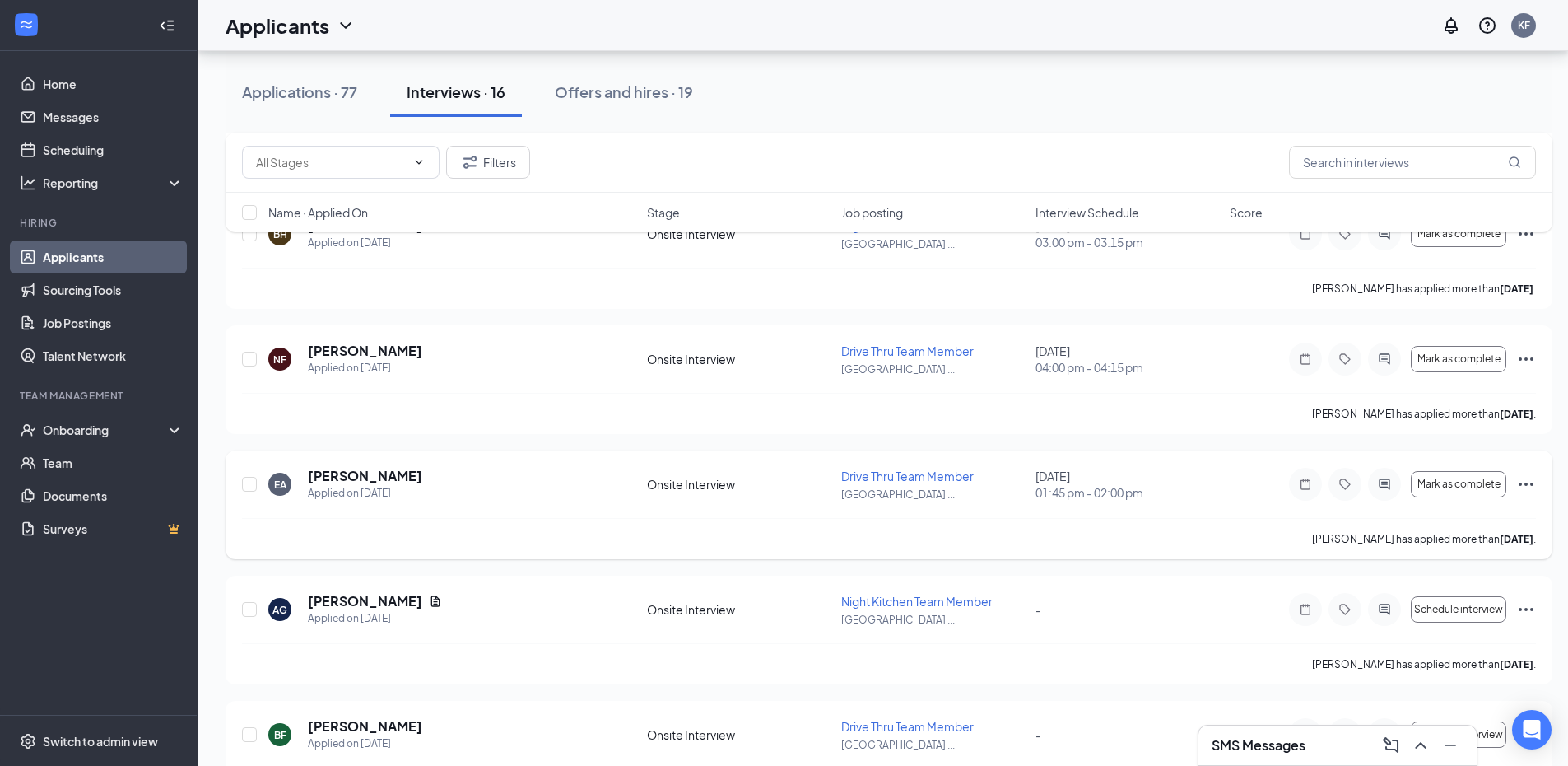
click at [1525, 485] on icon "Ellipses" at bounding box center [1526, 484] width 20 height 20
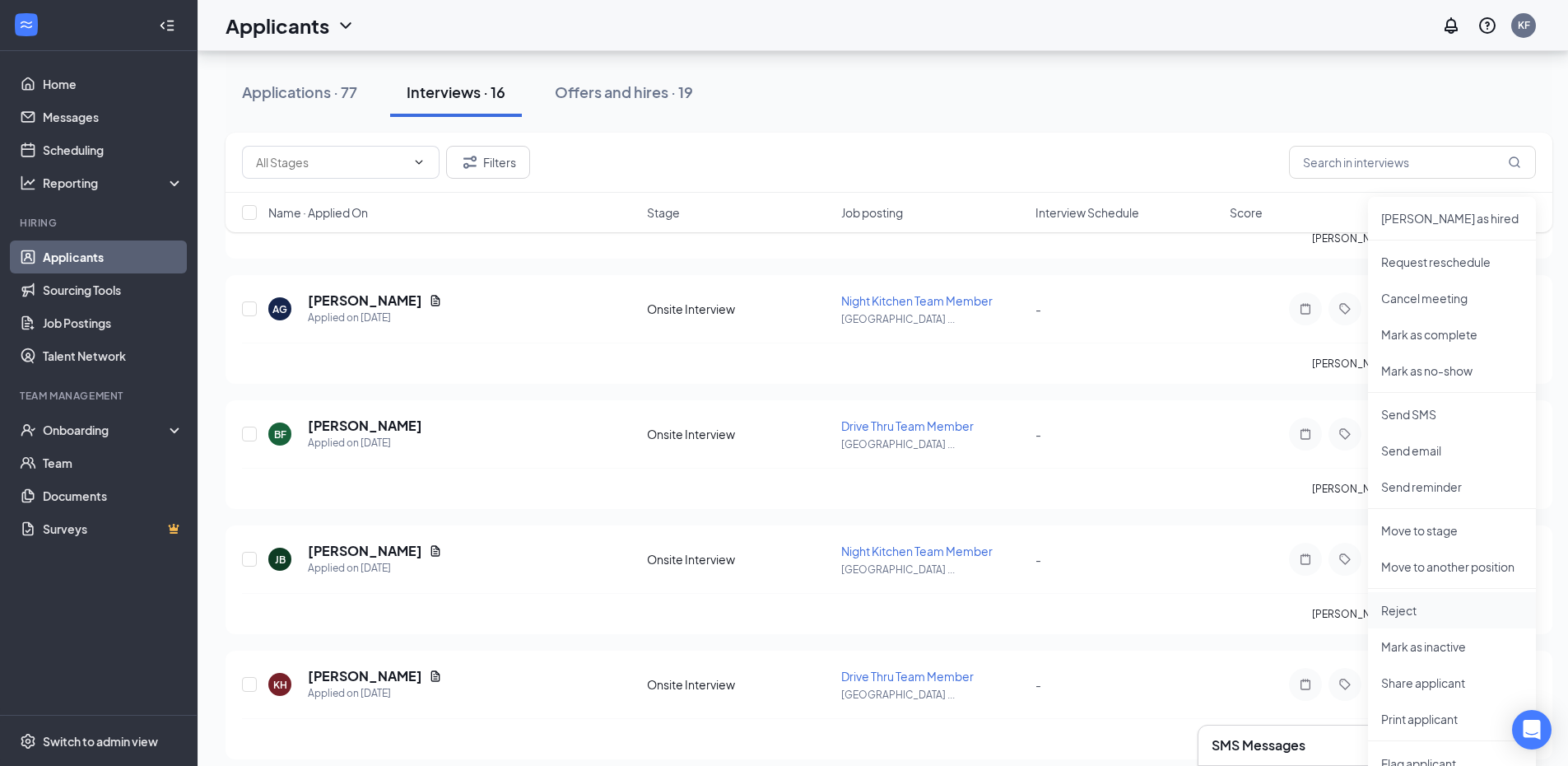
scroll to position [823, 0]
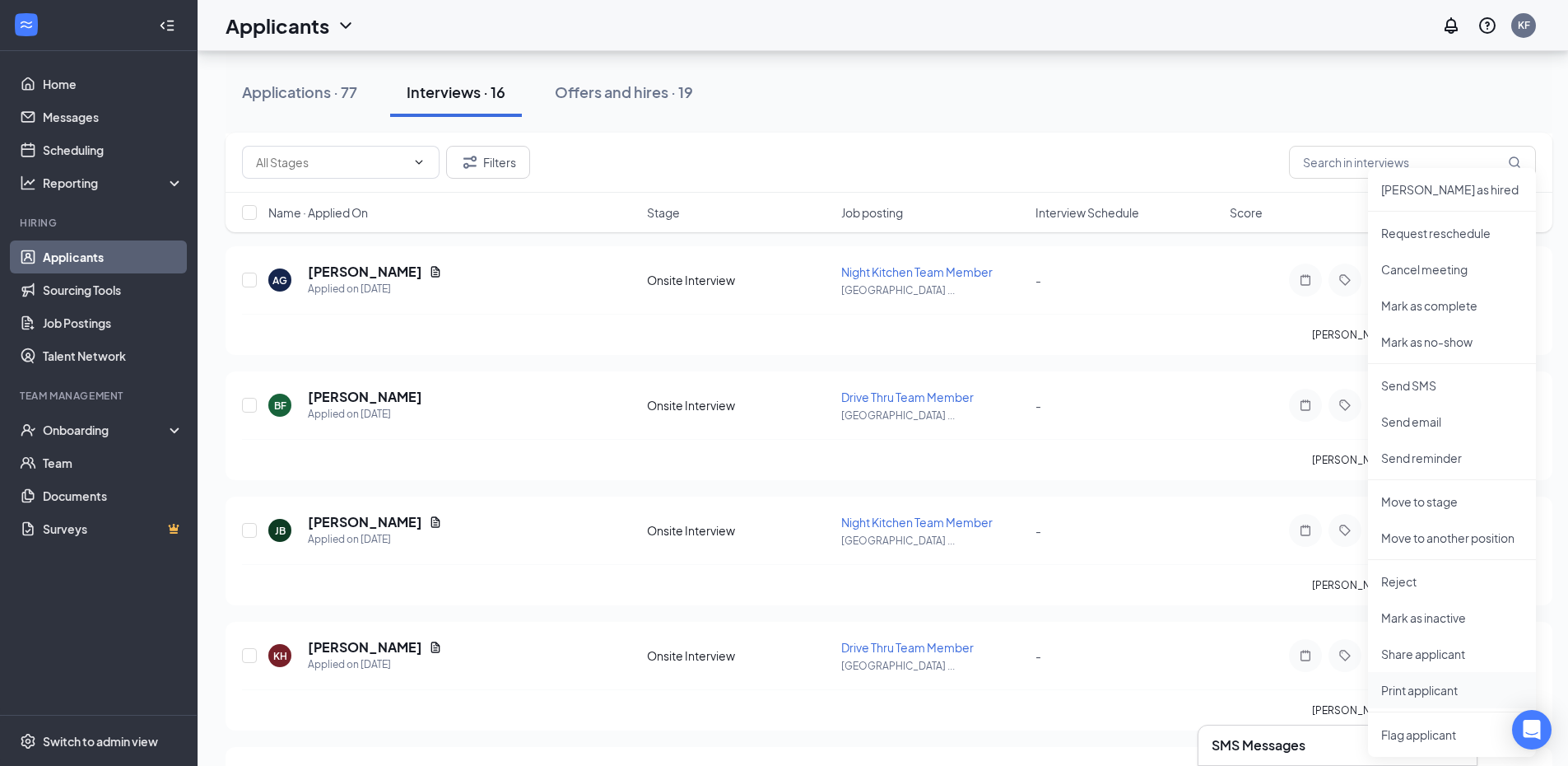
click at [1429, 686] on p "Print applicant" at bounding box center [1451, 690] width 141 height 17
